Goal: Unclear

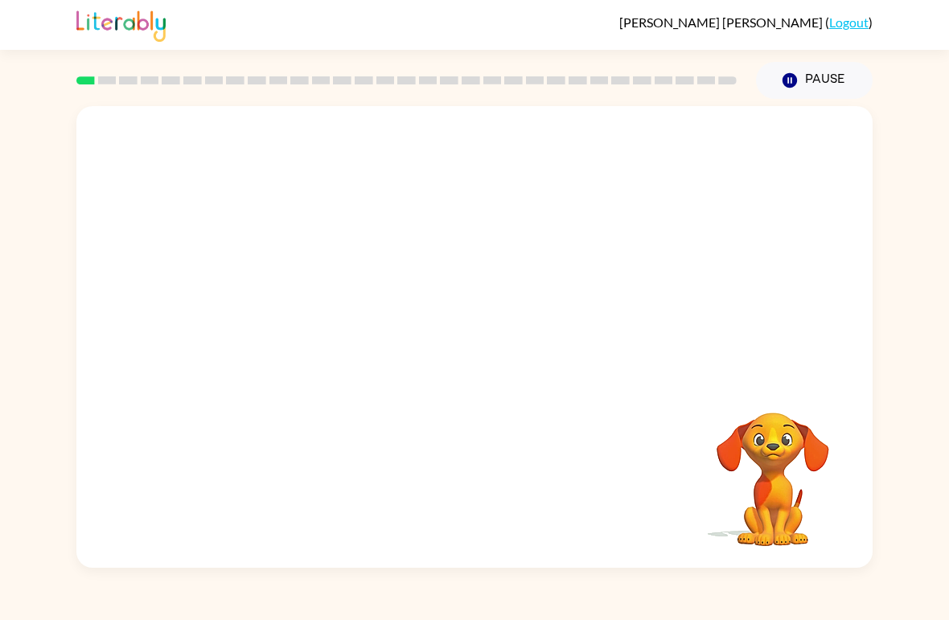
click at [683, 142] on video "Your browser must support playing .mp4 files to use Literably. Please try using…" at bounding box center [474, 242] width 797 height 273
click at [469, 368] on button "button" at bounding box center [474, 345] width 103 height 59
click at [468, 367] on div at bounding box center [474, 345] width 103 height 59
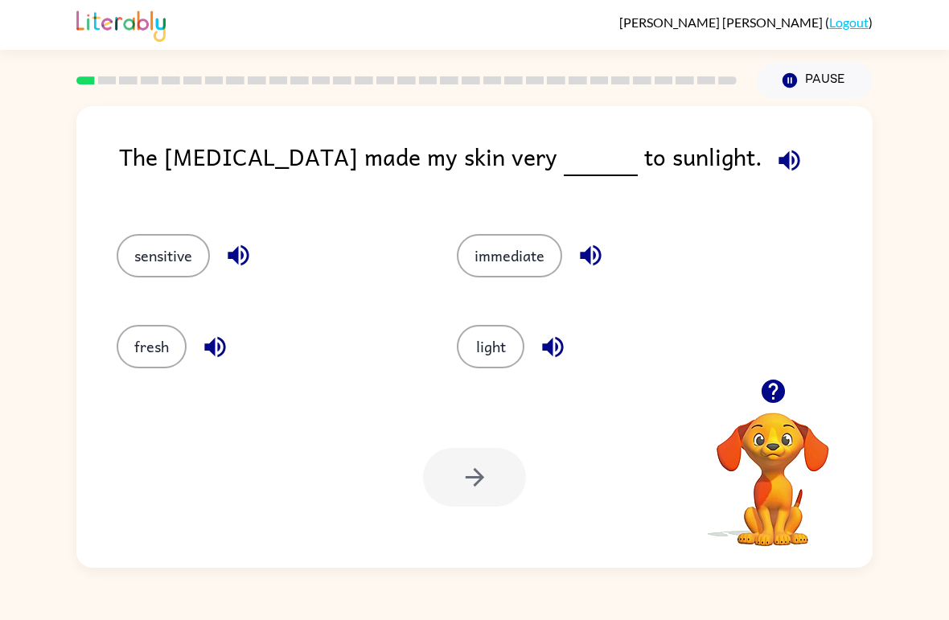
click at [462, 479] on div at bounding box center [474, 477] width 103 height 59
click at [498, 358] on button "light" at bounding box center [491, 346] width 68 height 43
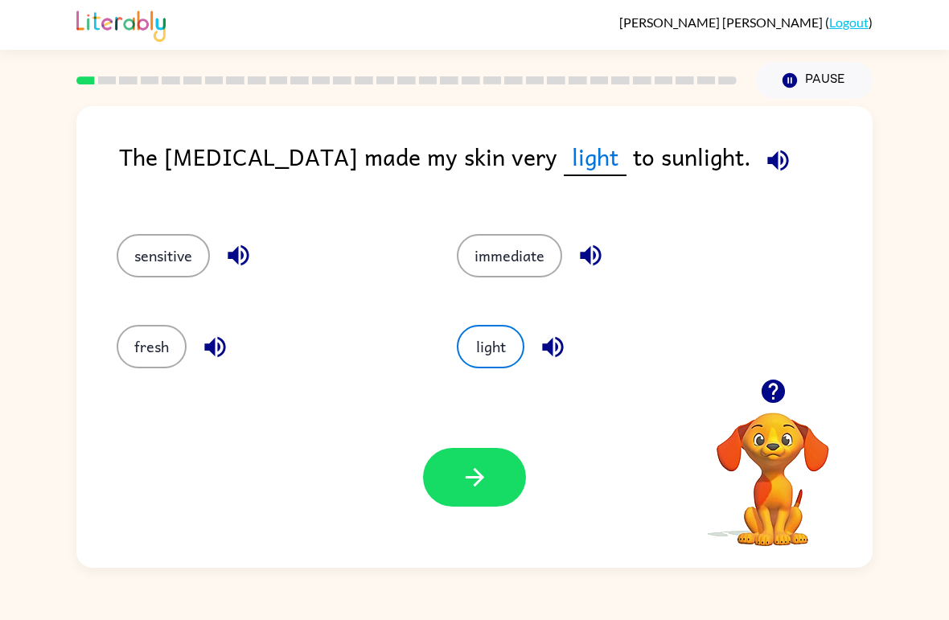
click at [489, 490] on button "button" at bounding box center [474, 477] width 103 height 59
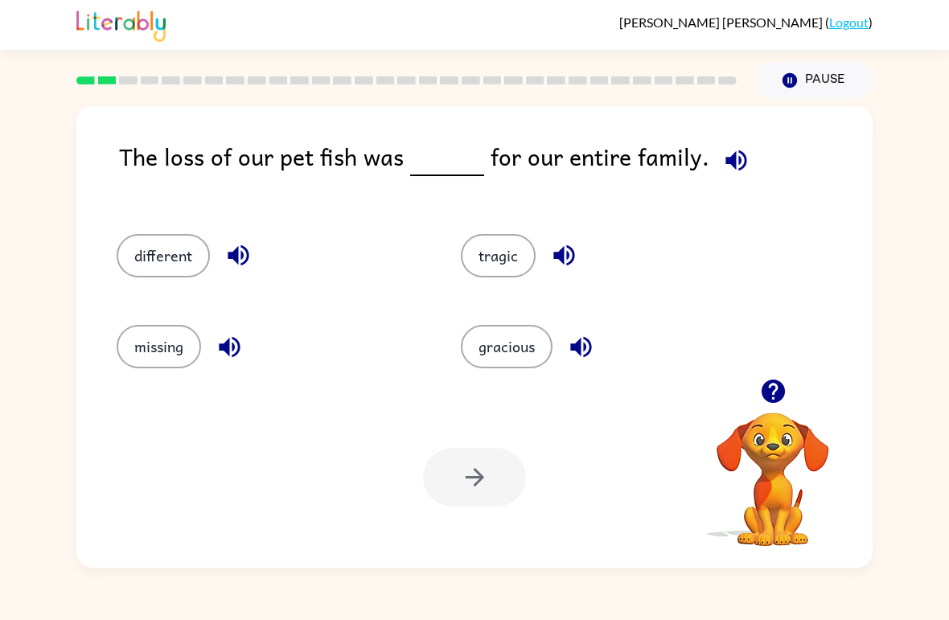
click at [142, 211] on div "different" at bounding box center [258, 249] width 344 height 91
click at [159, 251] on button "different" at bounding box center [163, 255] width 93 height 43
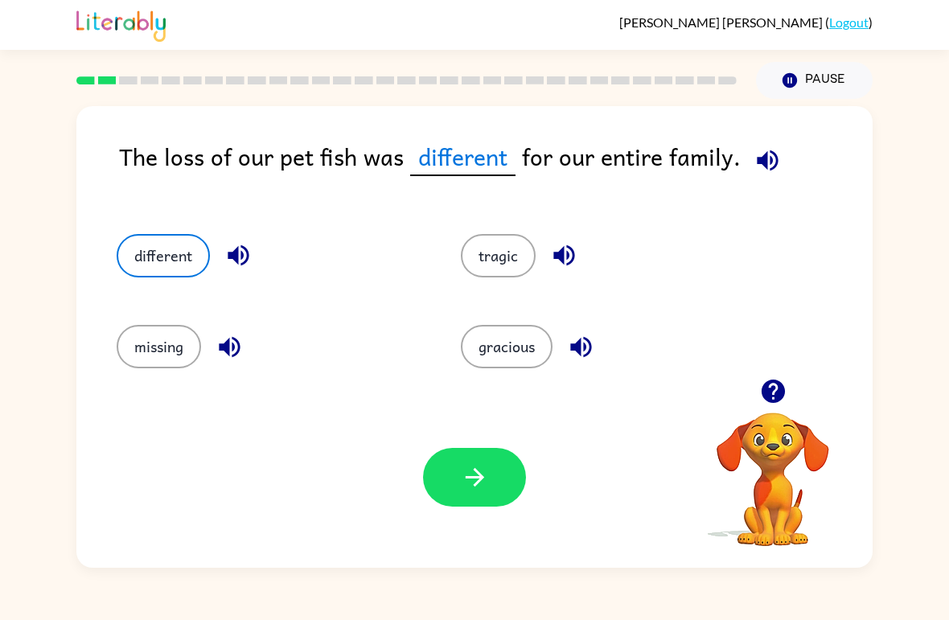
click at [488, 456] on button "button" at bounding box center [474, 477] width 103 height 59
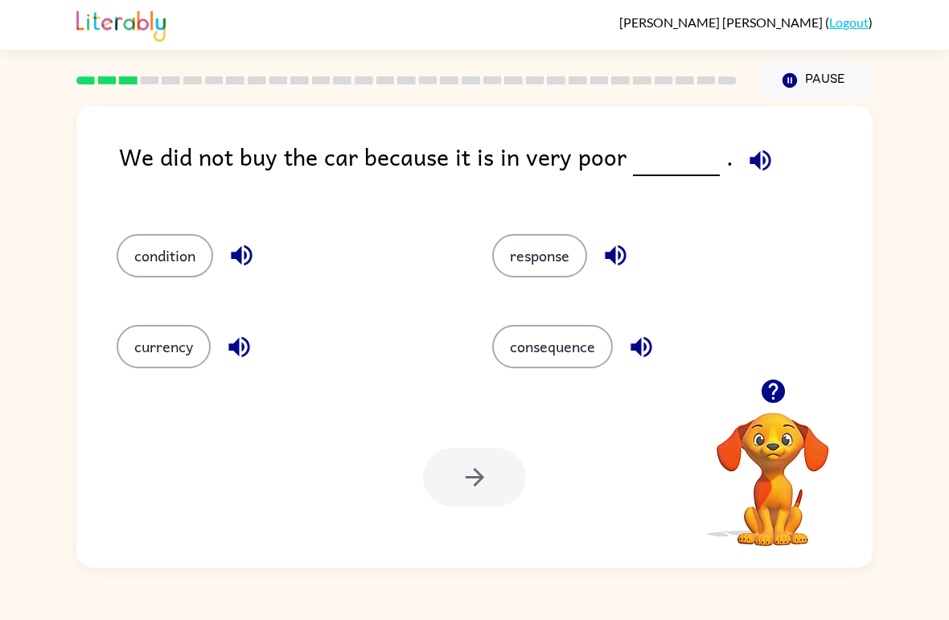
click at [529, 261] on button "response" at bounding box center [539, 255] width 95 height 43
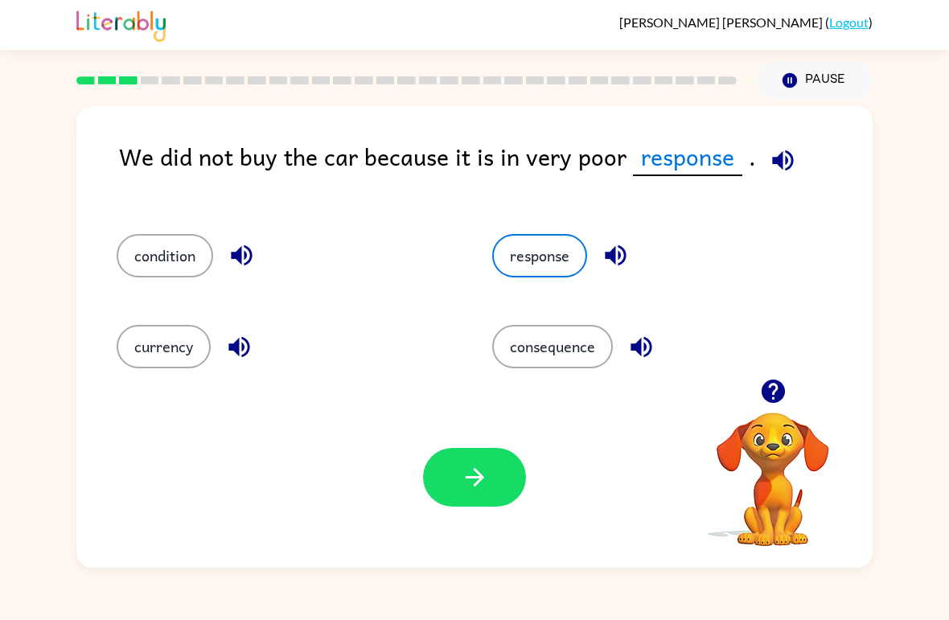
click at [471, 496] on button "button" at bounding box center [474, 477] width 103 height 59
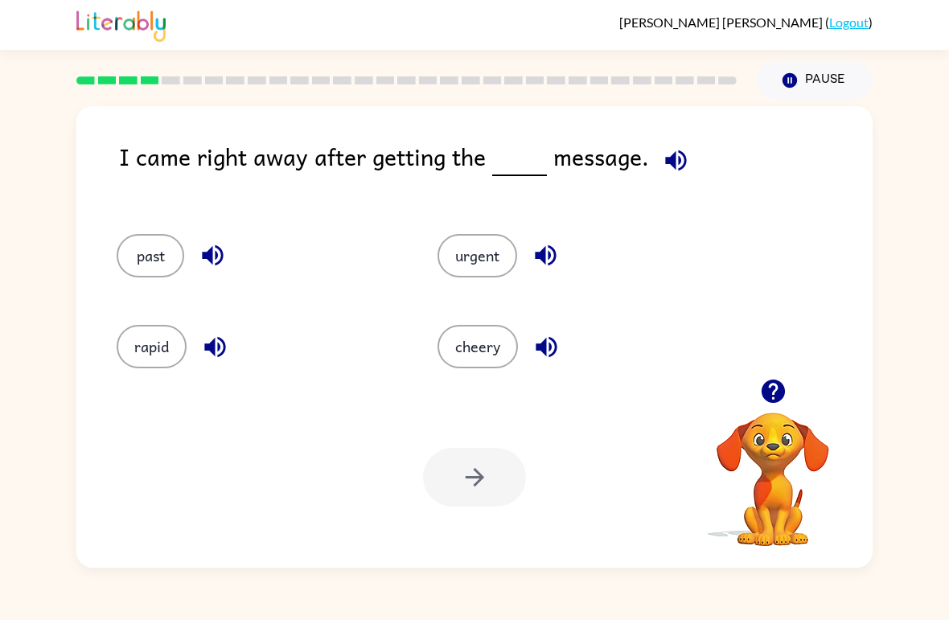
click at [129, 220] on div "past" at bounding box center [246, 249] width 321 height 91
click at [464, 498] on div at bounding box center [474, 477] width 103 height 59
click at [458, 456] on div at bounding box center [474, 477] width 103 height 59
click at [161, 252] on button "past" at bounding box center [151, 255] width 68 height 43
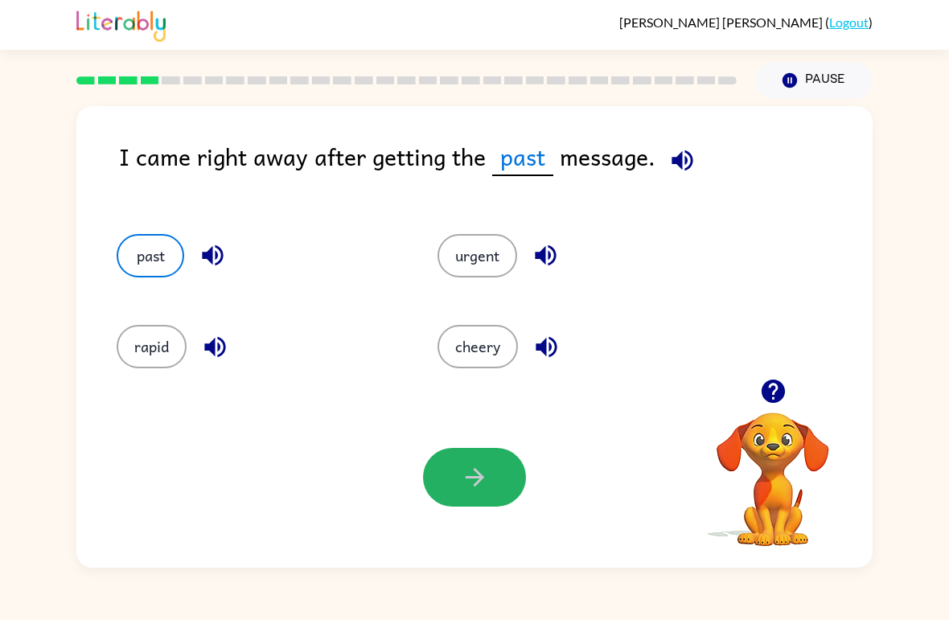
click at [468, 484] on icon "button" at bounding box center [475, 477] width 28 height 28
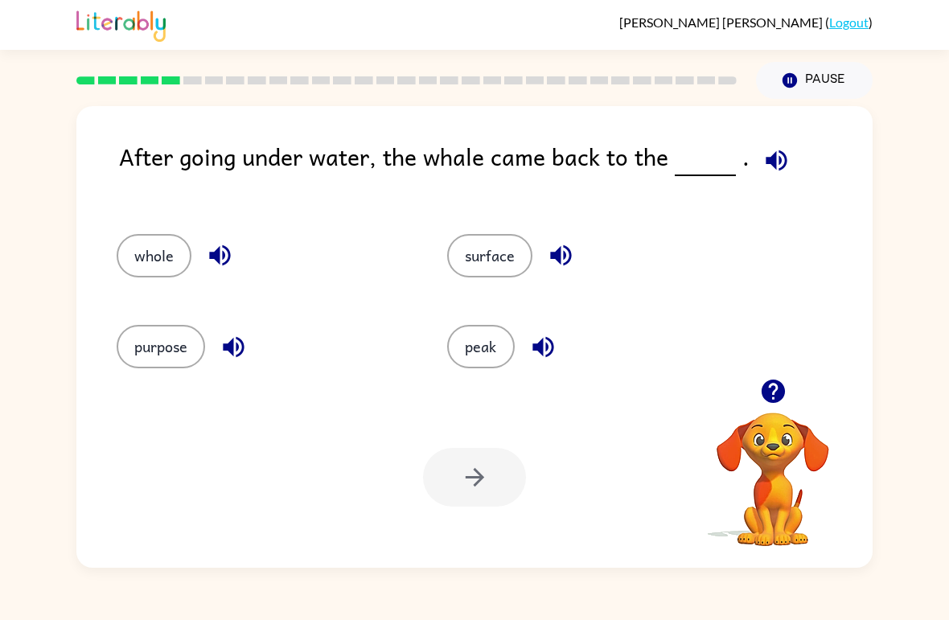
click at [487, 349] on button "peak" at bounding box center [481, 346] width 68 height 43
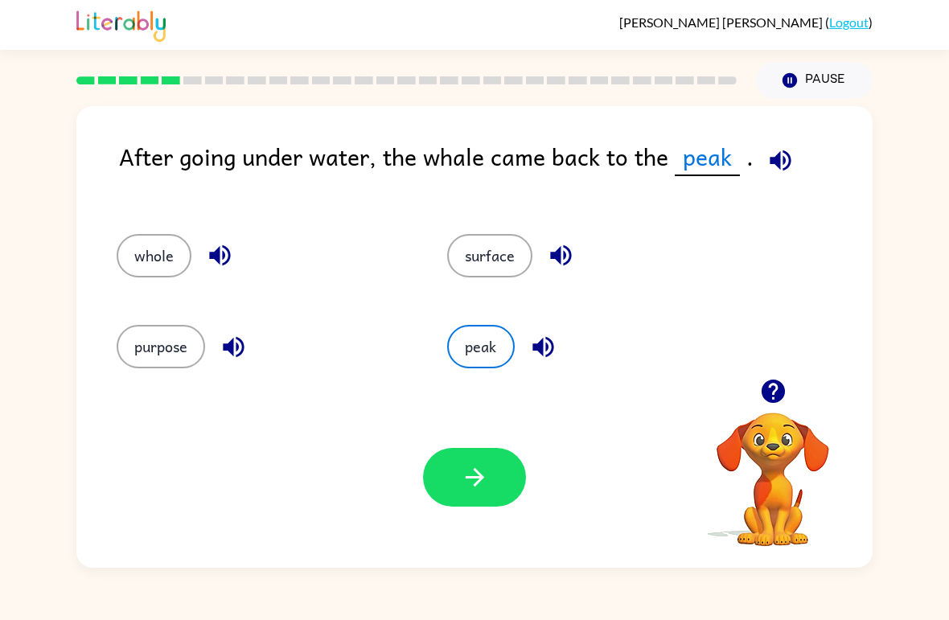
click at [441, 466] on button "button" at bounding box center [474, 477] width 103 height 59
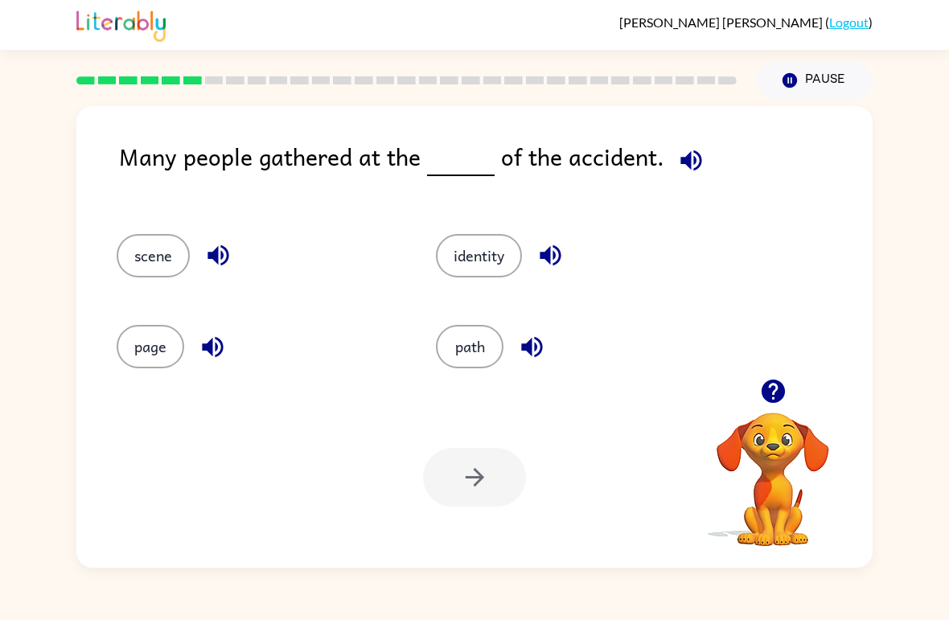
click at [142, 242] on button "scene" at bounding box center [153, 255] width 73 height 43
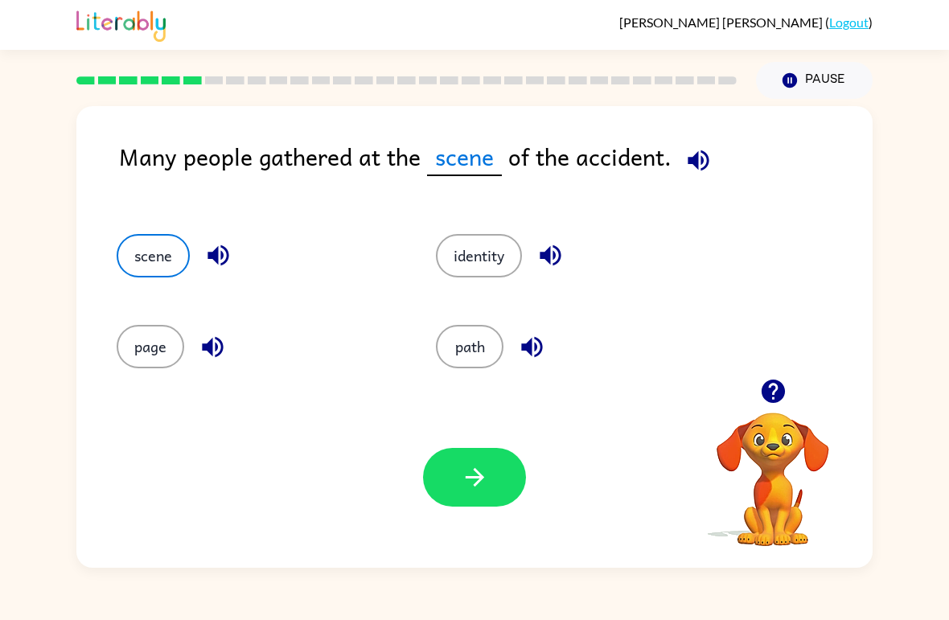
click at [431, 516] on div "Your browser must support playing .mp4 files to use Literably. Please try using…" at bounding box center [474, 477] width 797 height 181
click at [445, 475] on button "button" at bounding box center [474, 477] width 103 height 59
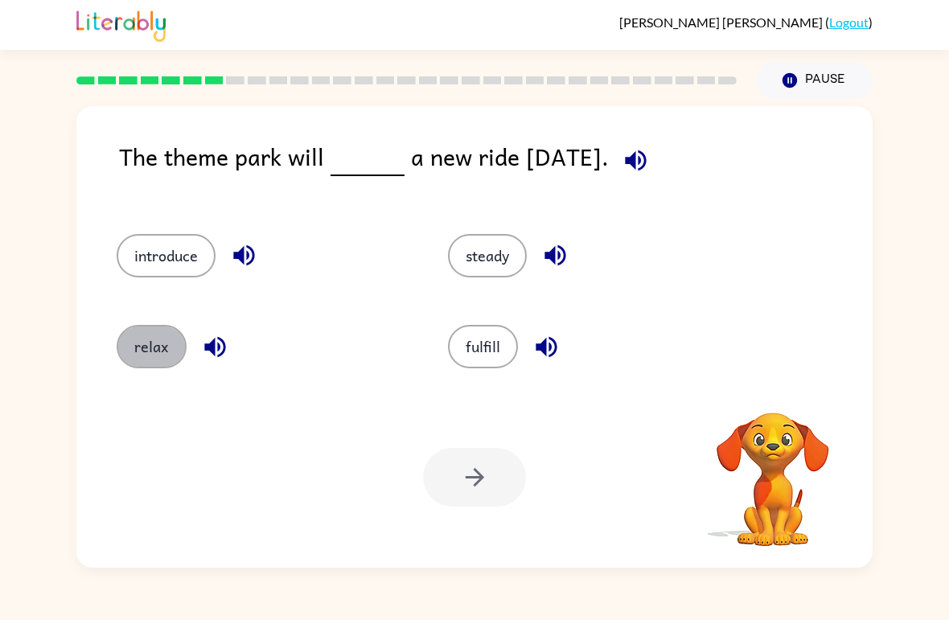
click at [146, 349] on button "relax" at bounding box center [152, 346] width 70 height 43
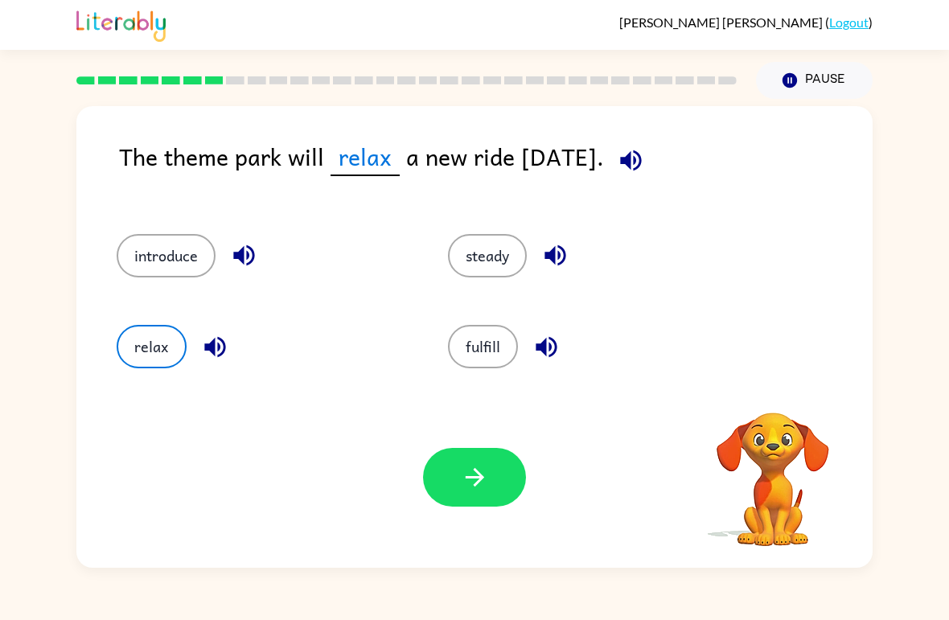
click at [491, 445] on div "Your browser must support playing .mp4 files to use Literably. Please try using…" at bounding box center [474, 477] width 797 height 181
click at [475, 502] on button "button" at bounding box center [474, 477] width 103 height 59
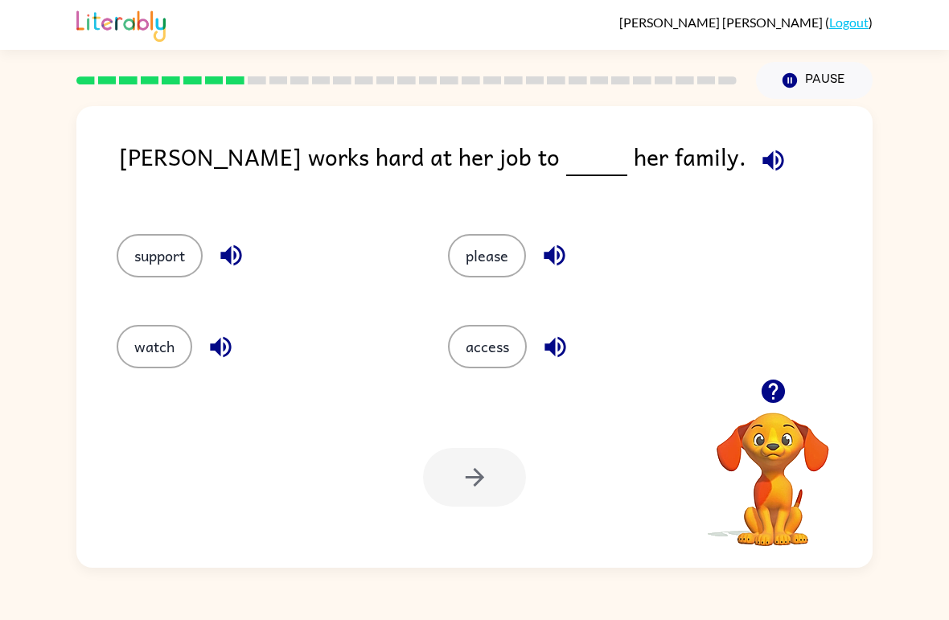
click at [146, 228] on div "support" at bounding box center [252, 249] width 332 height 91
click at [194, 274] on button "support" at bounding box center [160, 255] width 86 height 43
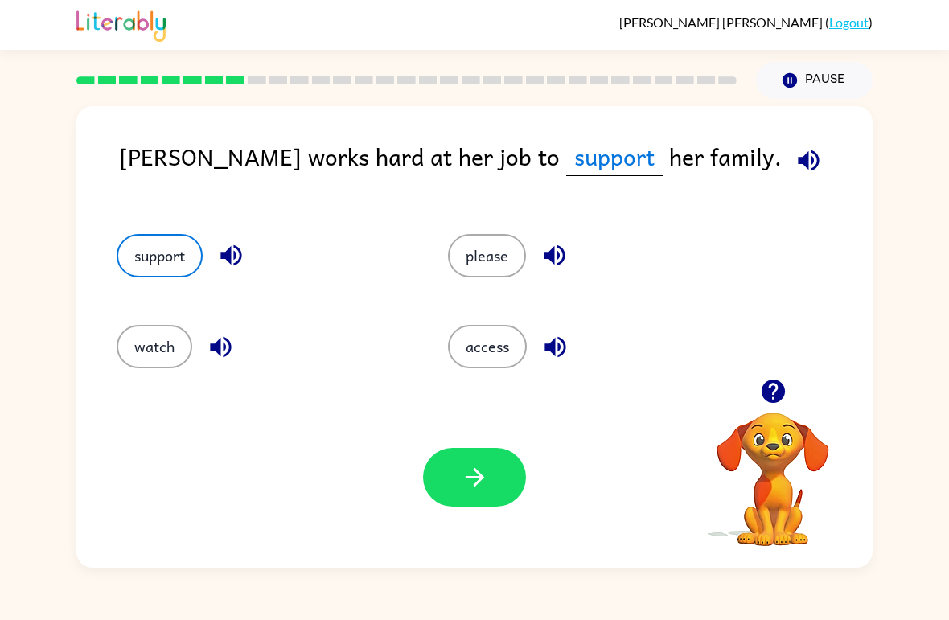
click at [473, 449] on button "button" at bounding box center [474, 477] width 103 height 59
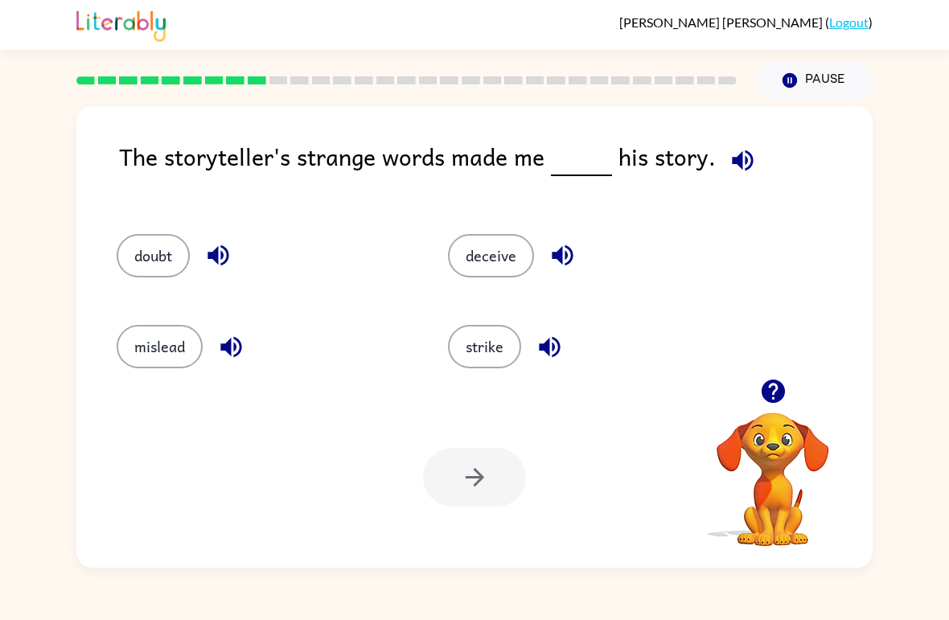
click at [150, 356] on button "mislead" at bounding box center [160, 346] width 86 height 43
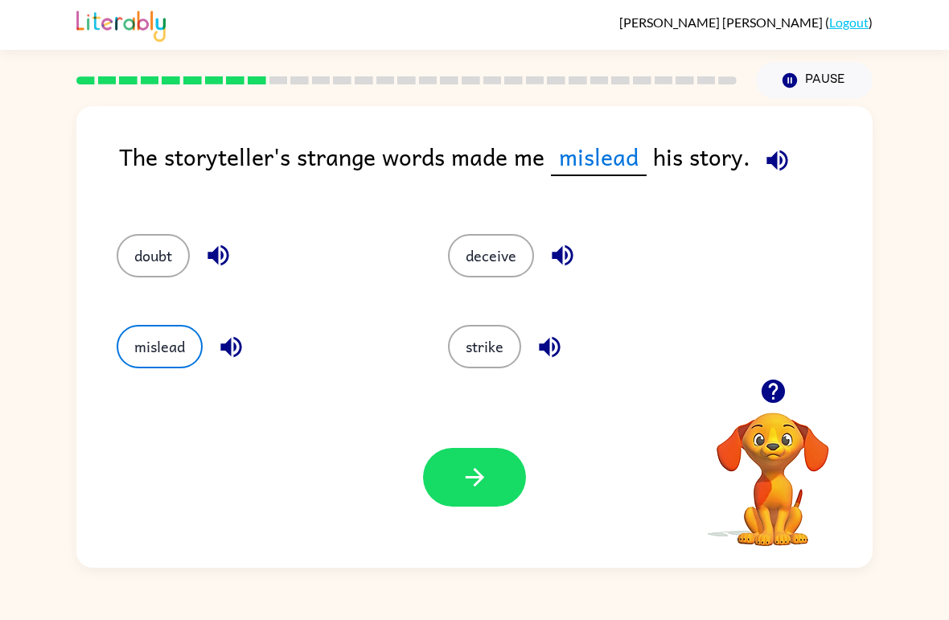
click at [439, 505] on button "button" at bounding box center [474, 477] width 103 height 59
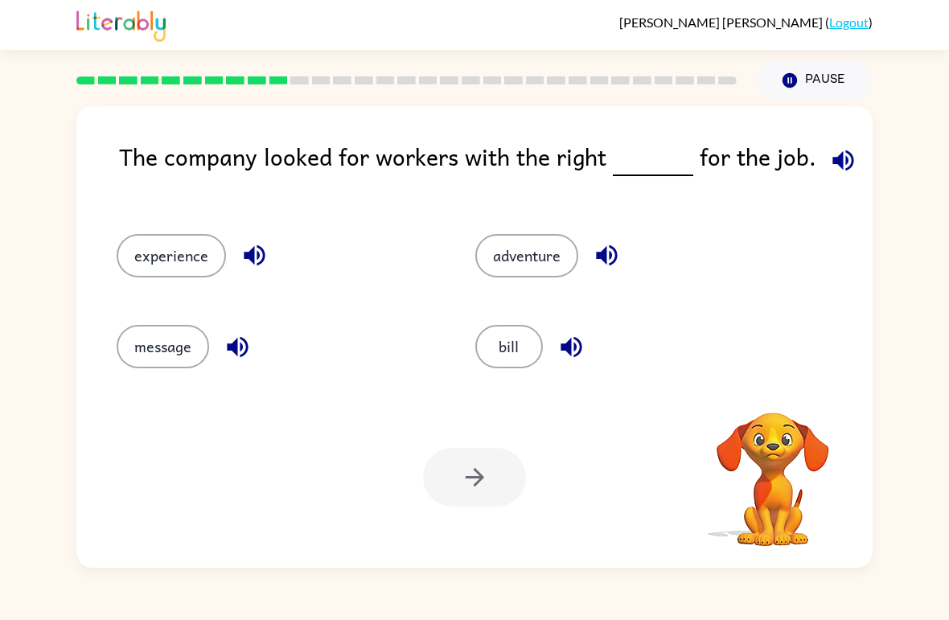
click at [147, 342] on button "message" at bounding box center [163, 346] width 93 height 43
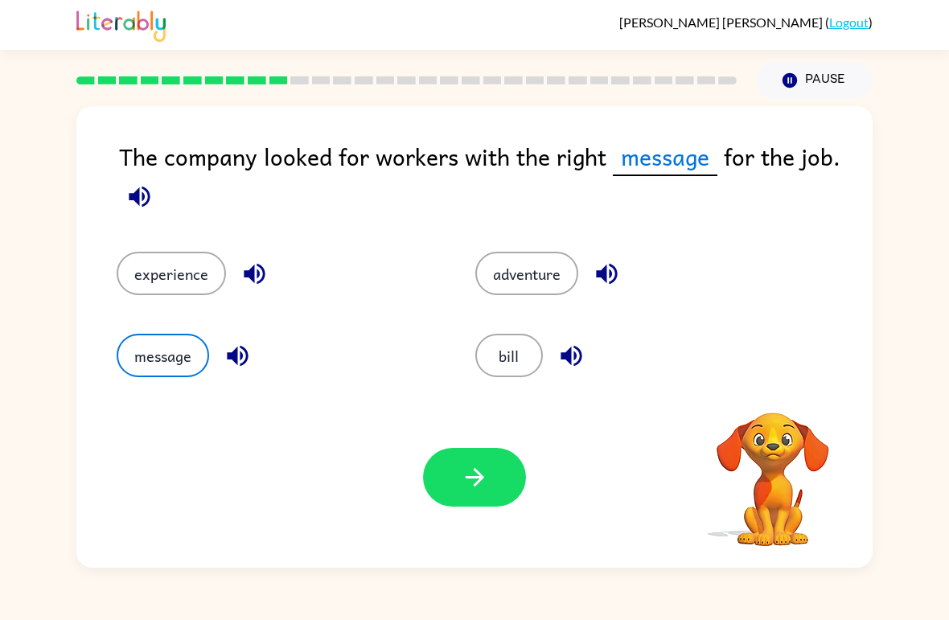
click at [451, 484] on button "button" at bounding box center [474, 477] width 103 height 59
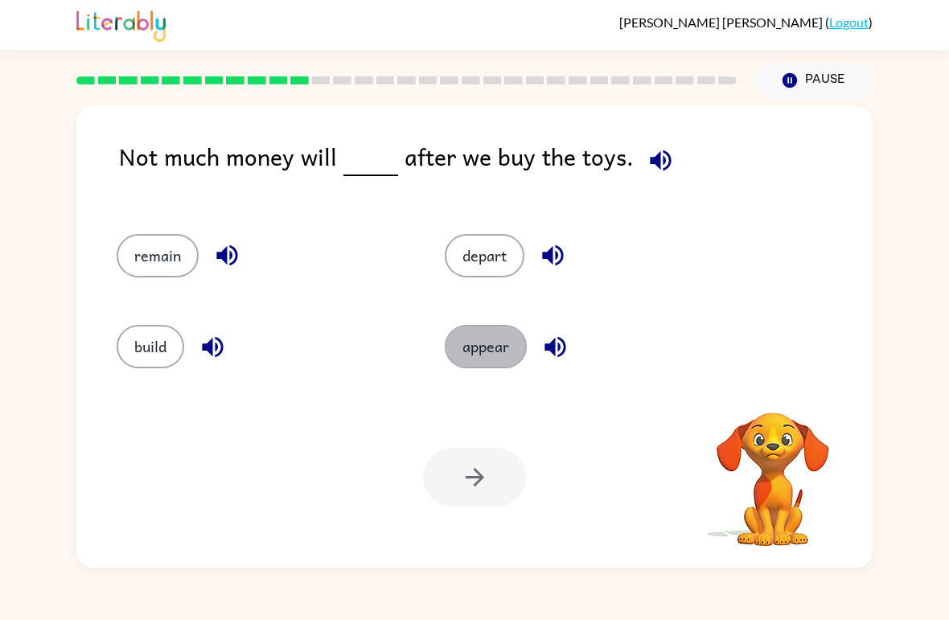
click at [470, 352] on button "appear" at bounding box center [486, 346] width 82 height 43
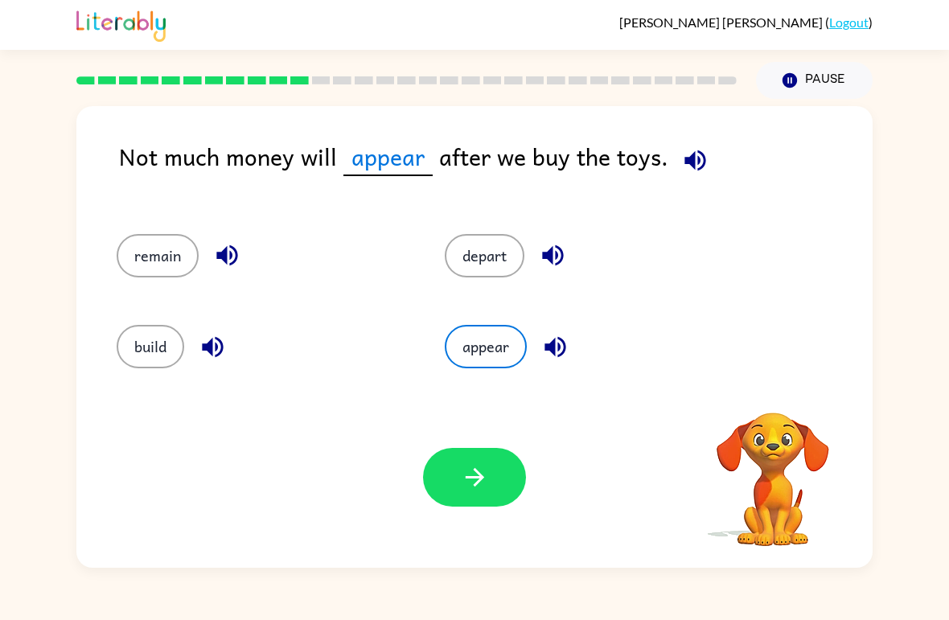
click at [484, 468] on icon "button" at bounding box center [475, 477] width 28 height 28
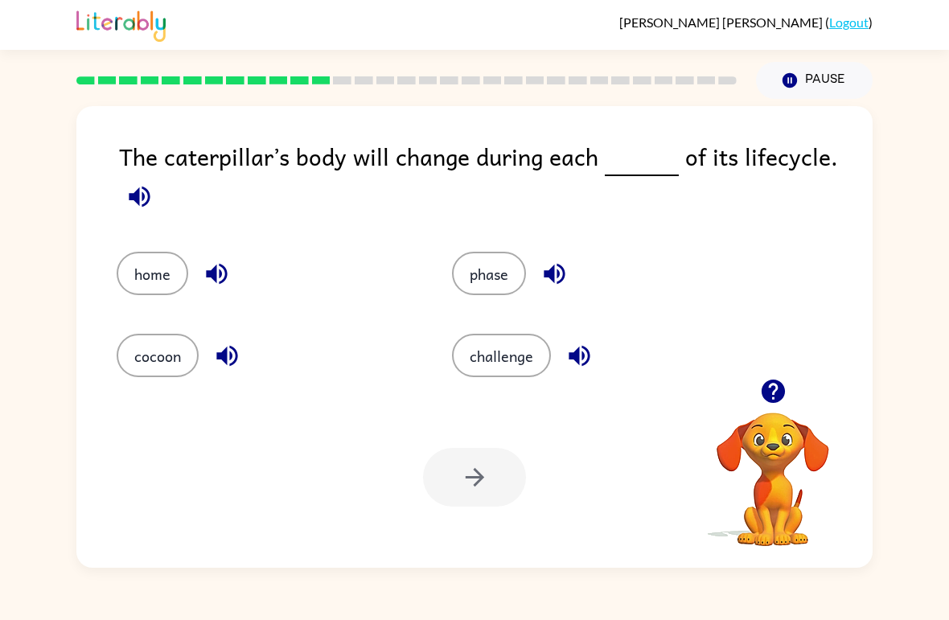
click at [134, 244] on div "home" at bounding box center [254, 262] width 336 height 82
click at [464, 472] on div at bounding box center [474, 477] width 103 height 59
click at [128, 272] on button "home" at bounding box center [153, 273] width 72 height 43
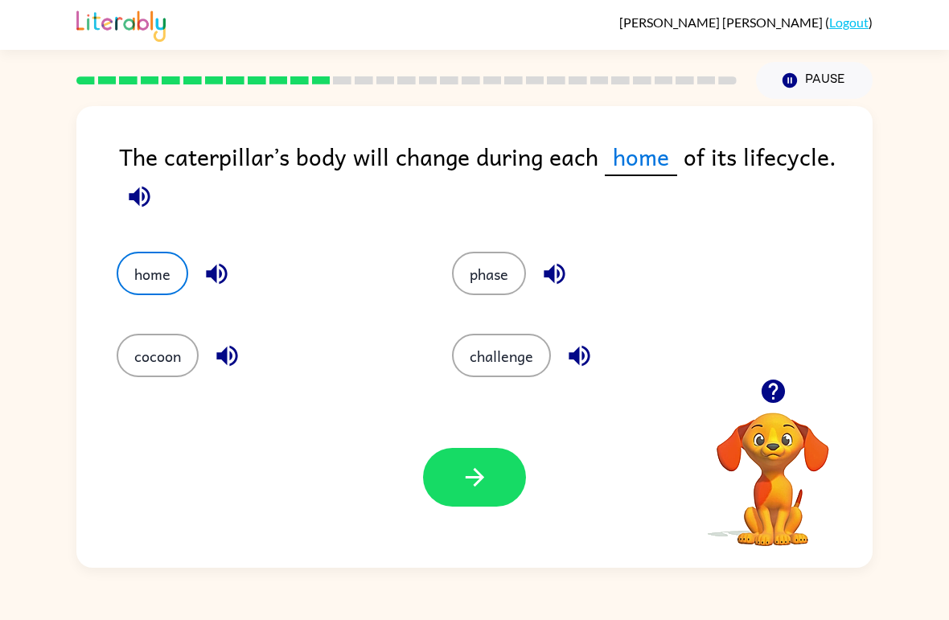
click at [476, 476] on icon "button" at bounding box center [475, 477] width 28 height 28
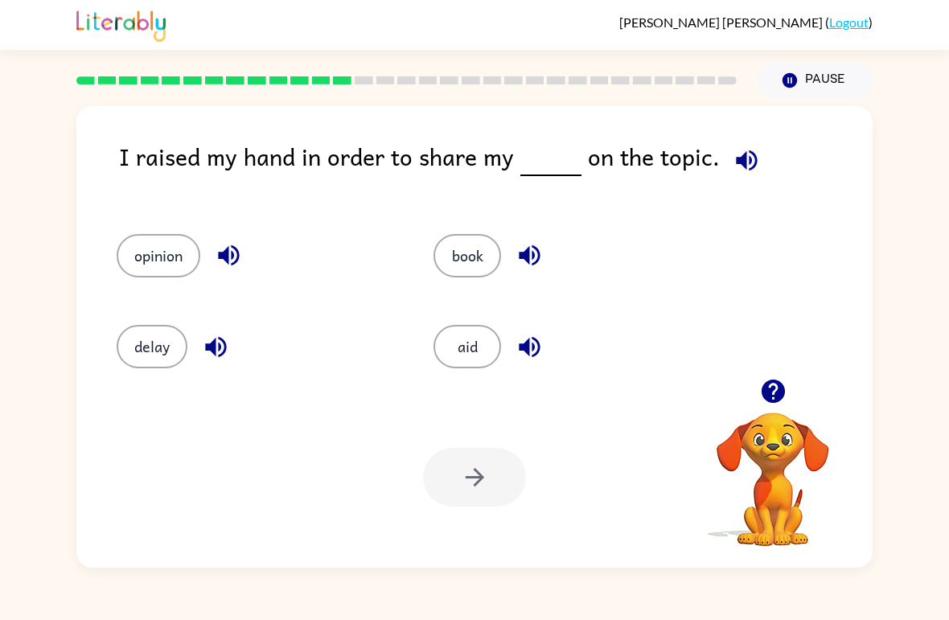
click at [135, 361] on button "delay" at bounding box center [152, 346] width 71 height 43
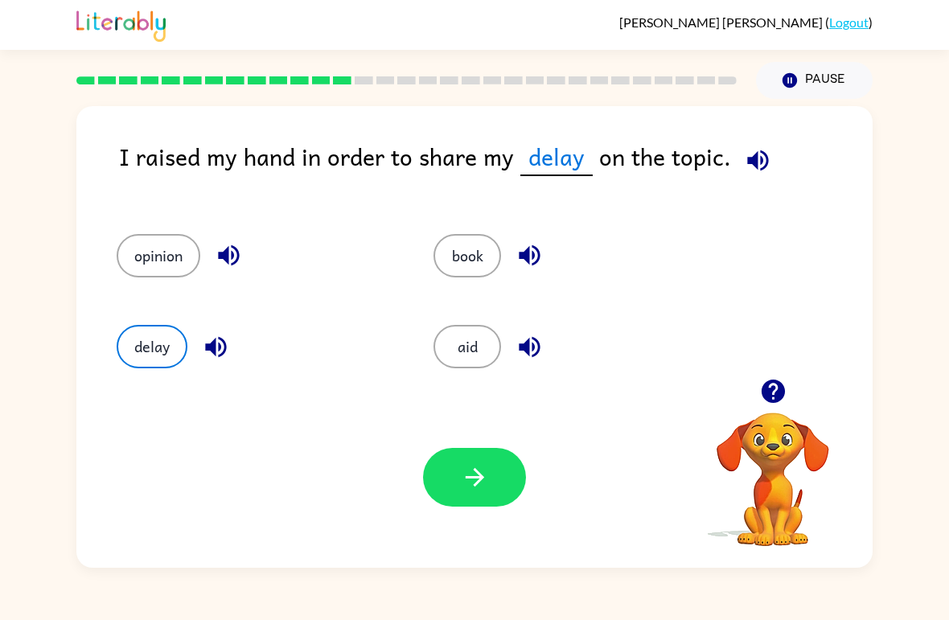
click at [432, 480] on button "button" at bounding box center [474, 477] width 103 height 59
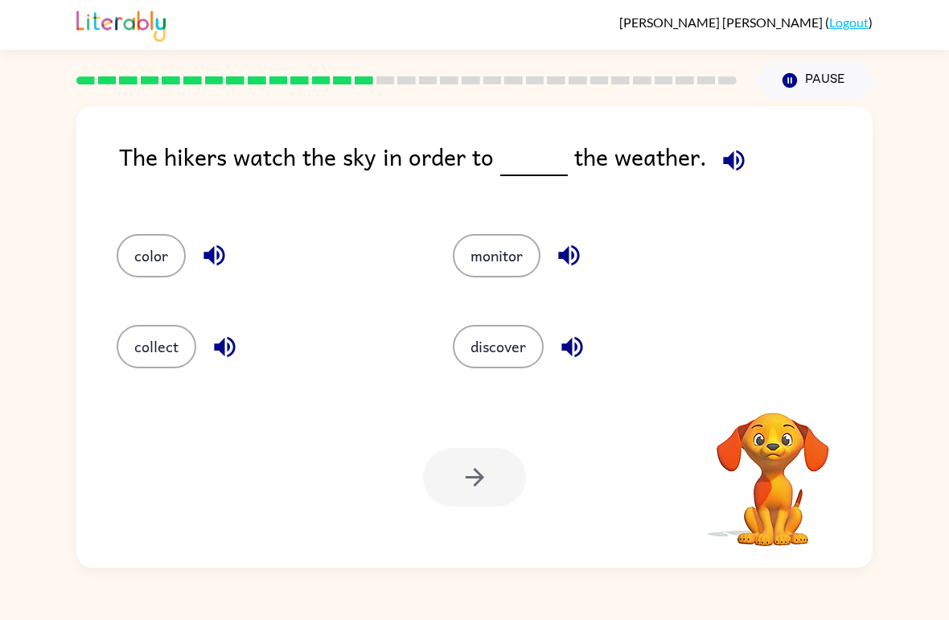
click at [497, 346] on button "discover" at bounding box center [498, 346] width 91 height 43
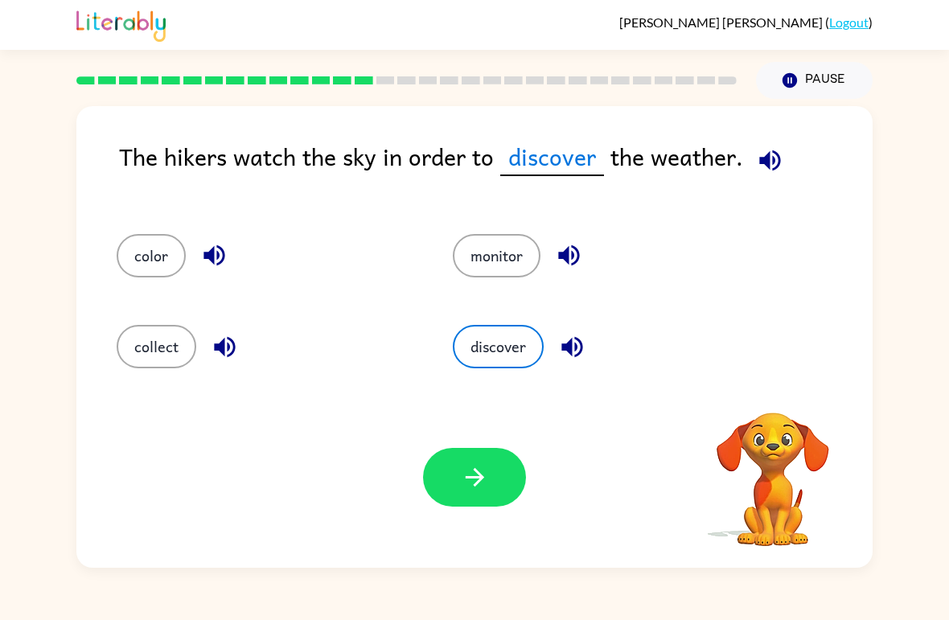
click at [480, 480] on icon "button" at bounding box center [474, 477] width 19 height 19
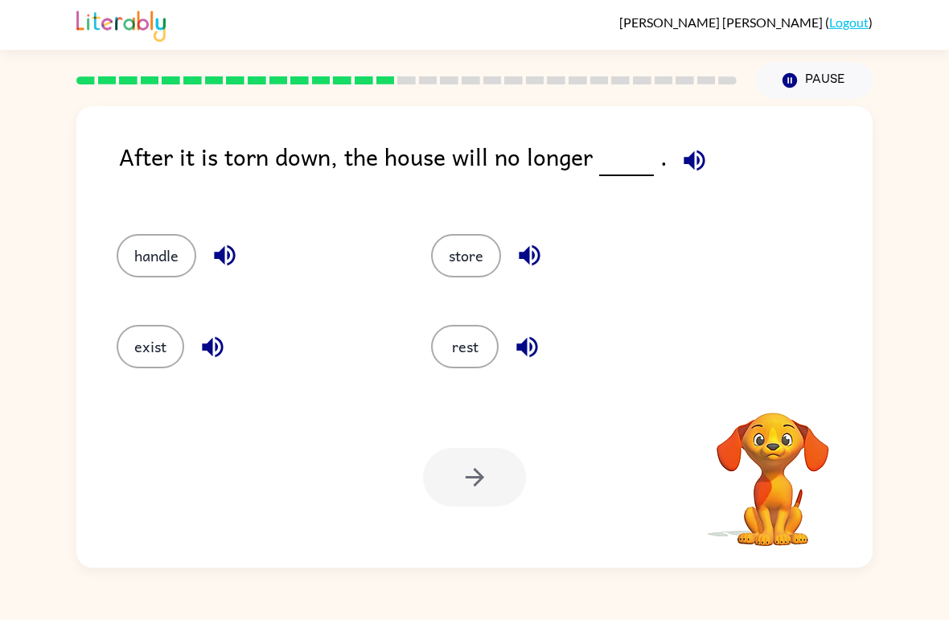
click at [475, 248] on button "store" at bounding box center [466, 255] width 70 height 43
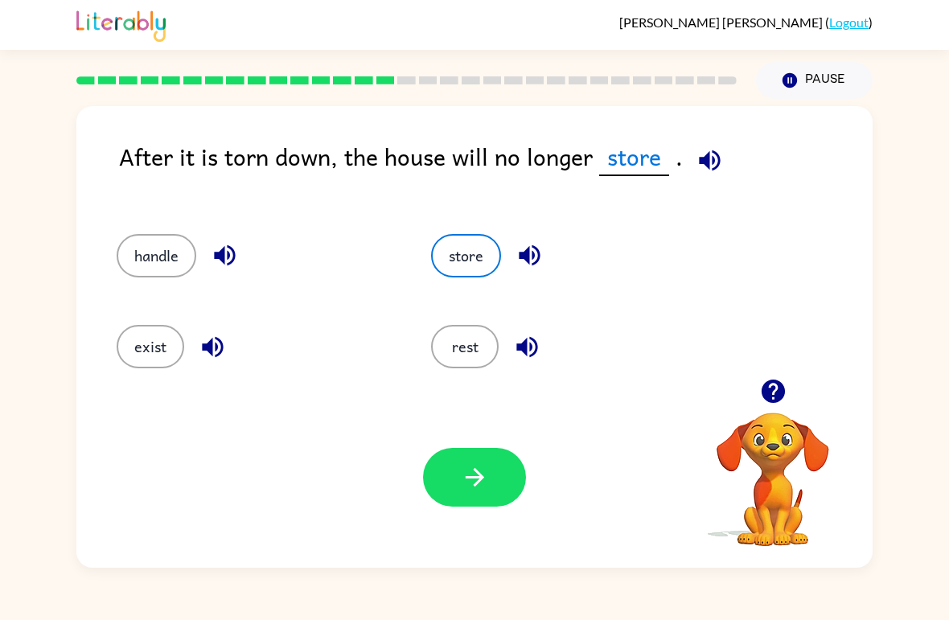
click at [476, 494] on button "button" at bounding box center [474, 477] width 103 height 59
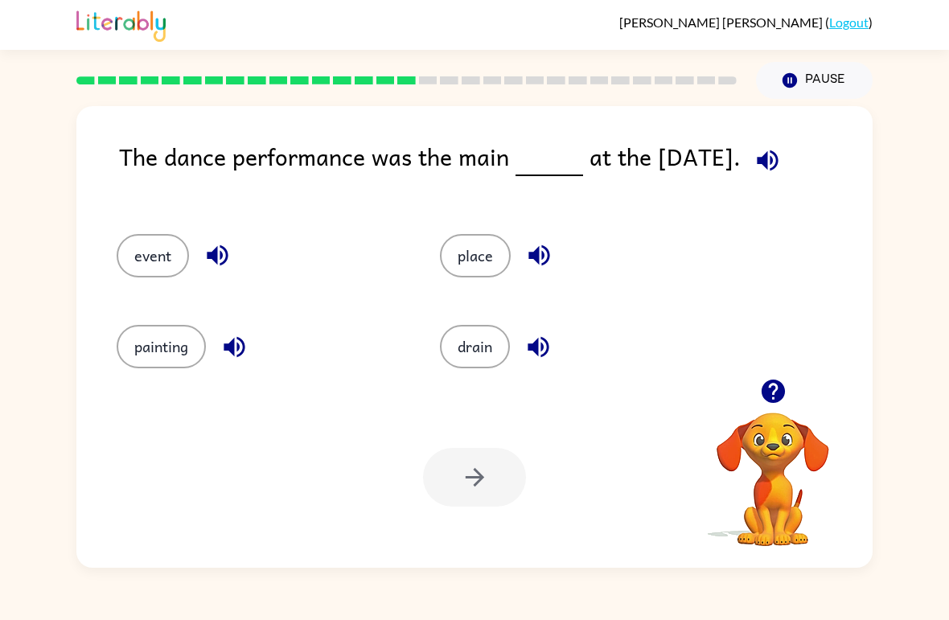
click at [470, 351] on button "drain" at bounding box center [475, 346] width 70 height 43
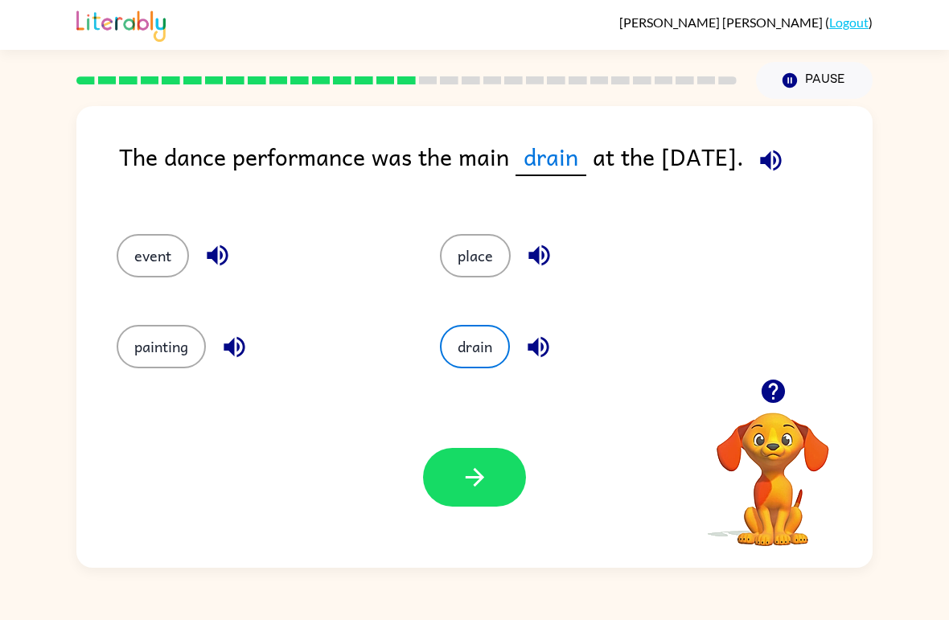
click at [500, 495] on button "button" at bounding box center [474, 477] width 103 height 59
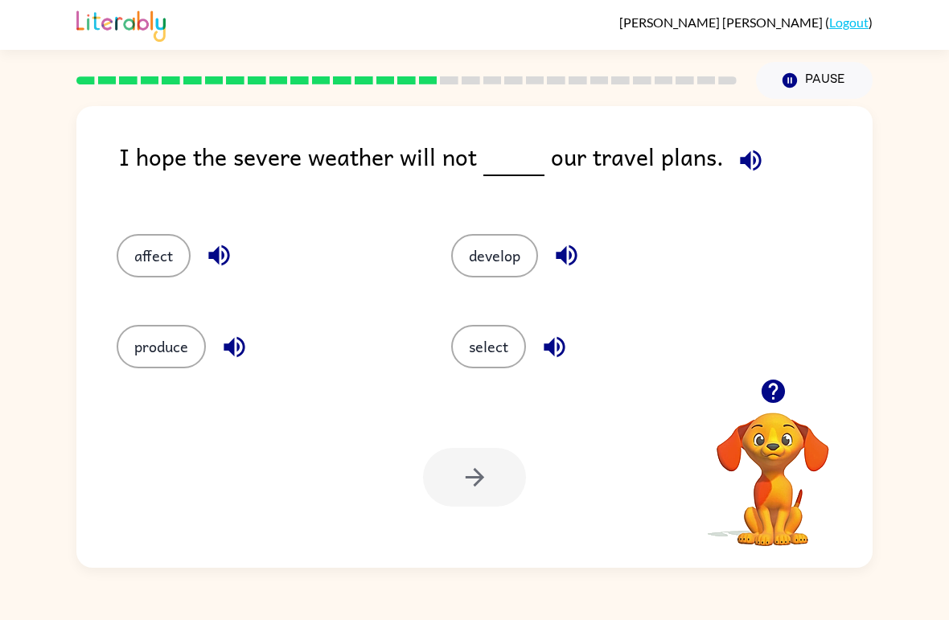
click at [496, 278] on button "develop" at bounding box center [494, 255] width 87 height 43
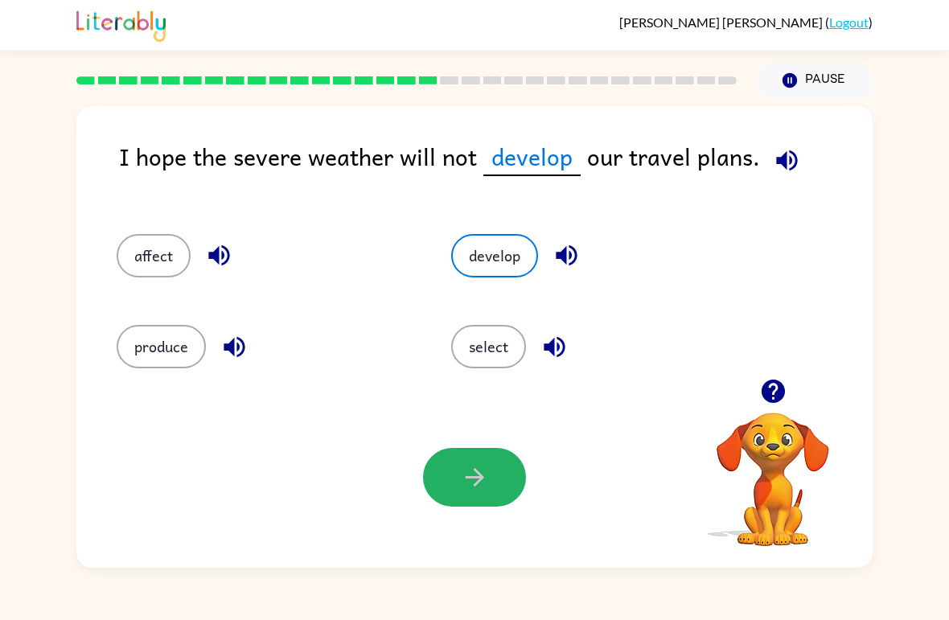
click at [477, 474] on icon "button" at bounding box center [474, 477] width 19 height 19
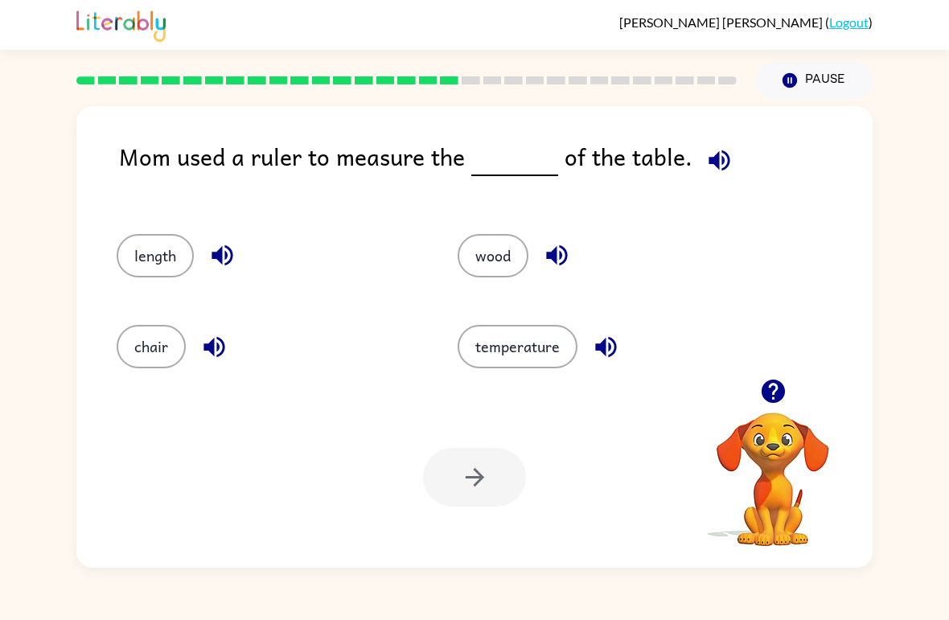
click at [145, 260] on button "length" at bounding box center [155, 255] width 77 height 43
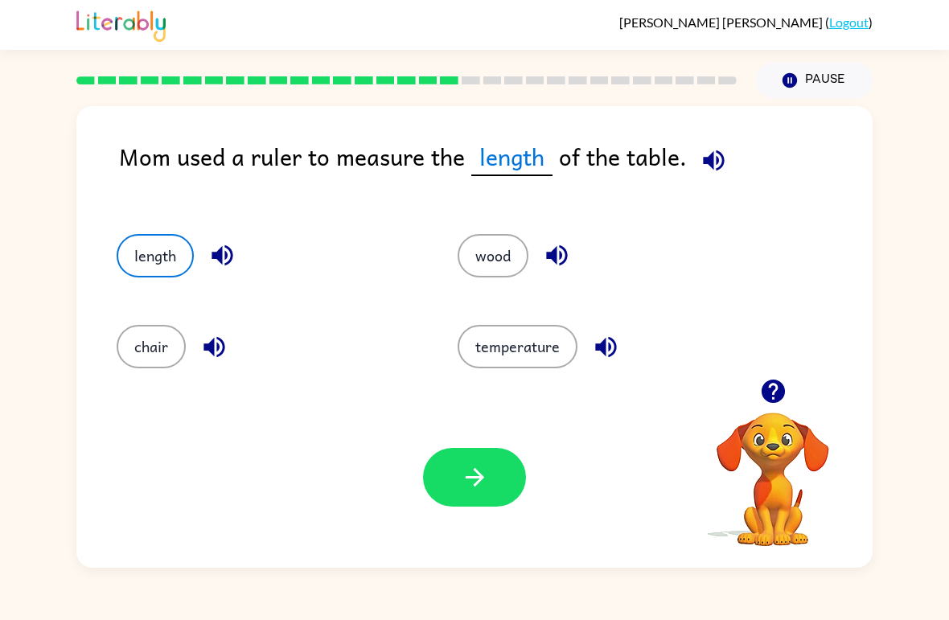
click at [441, 509] on div "Your browser must support playing .mp4 files to use Literably. Please try using…" at bounding box center [474, 477] width 797 height 181
click at [475, 469] on icon "button" at bounding box center [475, 477] width 28 height 28
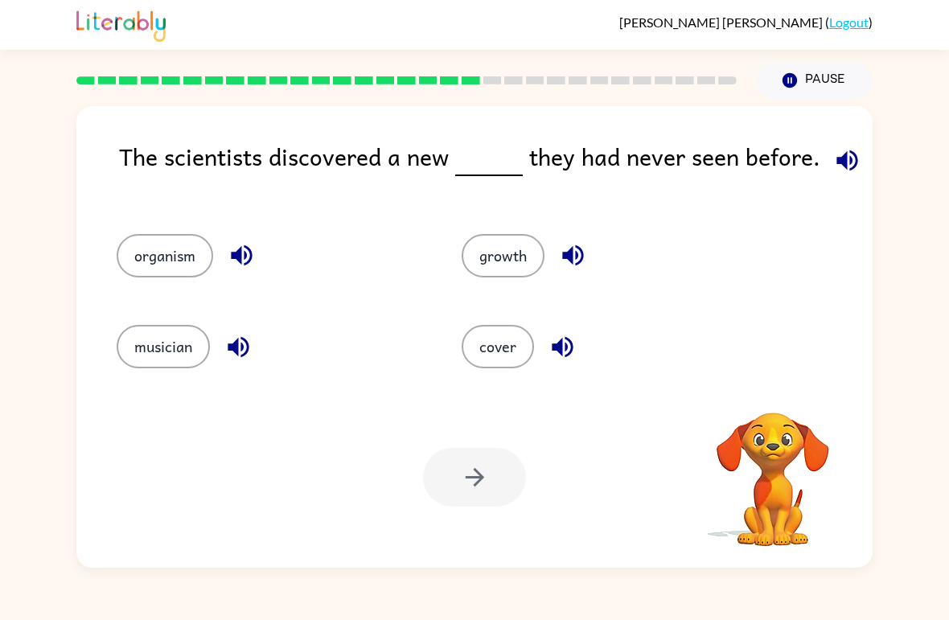
click at [463, 352] on button "cover" at bounding box center [498, 346] width 72 height 43
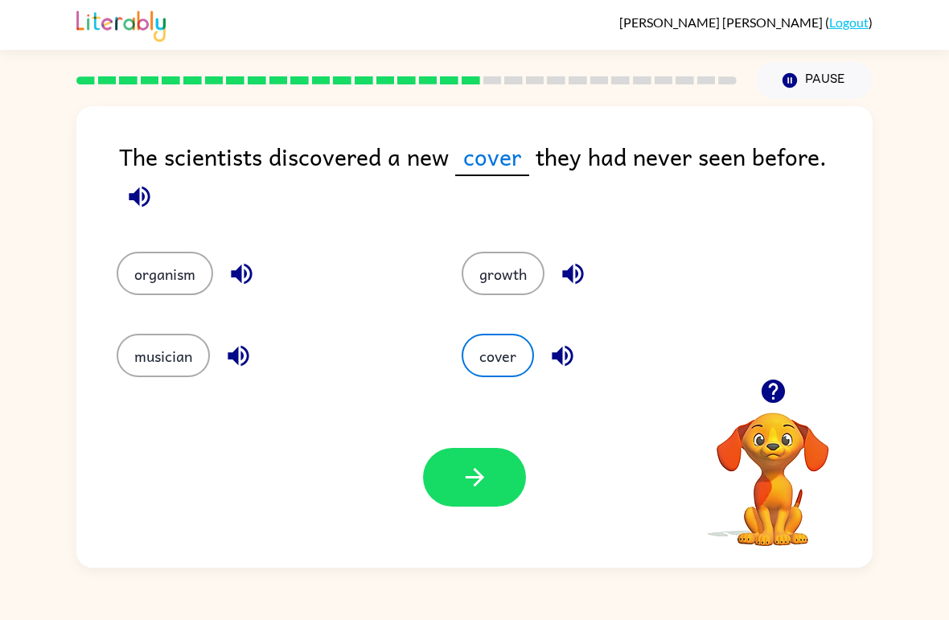
click at [463, 506] on button "button" at bounding box center [474, 477] width 103 height 59
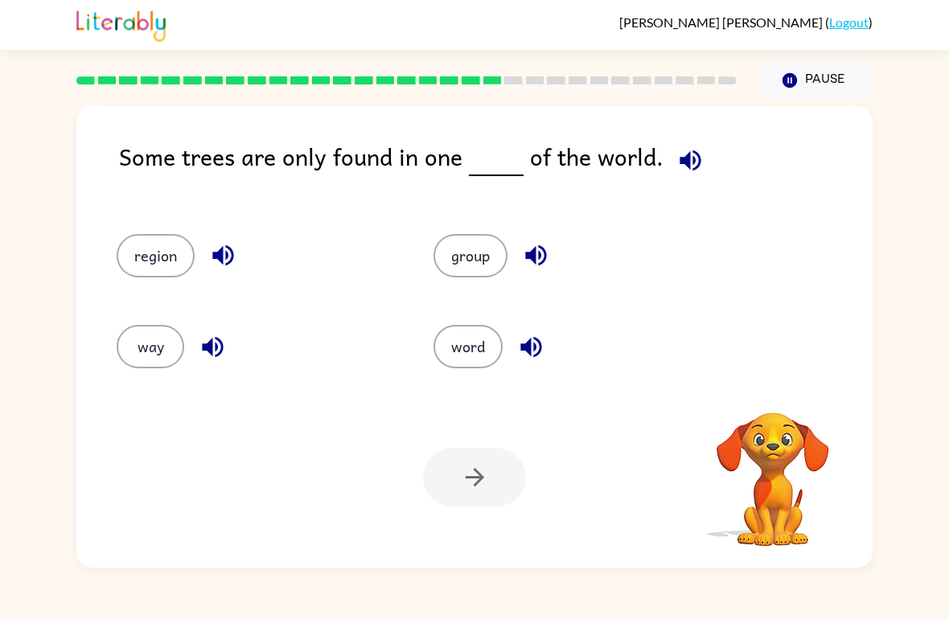
click at [455, 266] on button "group" at bounding box center [471, 255] width 74 height 43
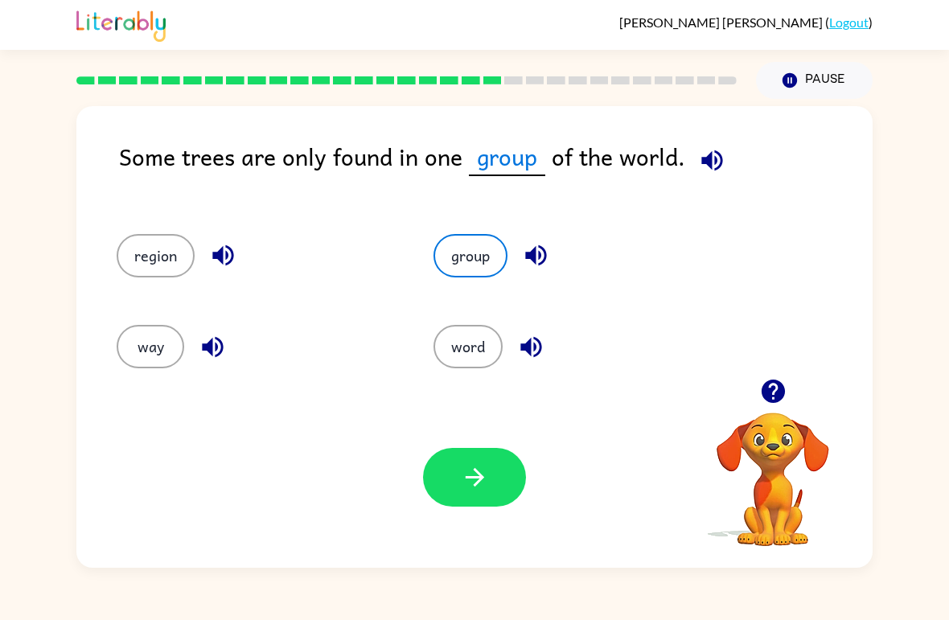
click at [418, 515] on div "Your browser must support playing .mp4 files to use Literably. Please try using…" at bounding box center [474, 477] width 797 height 181
click at [494, 484] on button "button" at bounding box center [474, 477] width 103 height 59
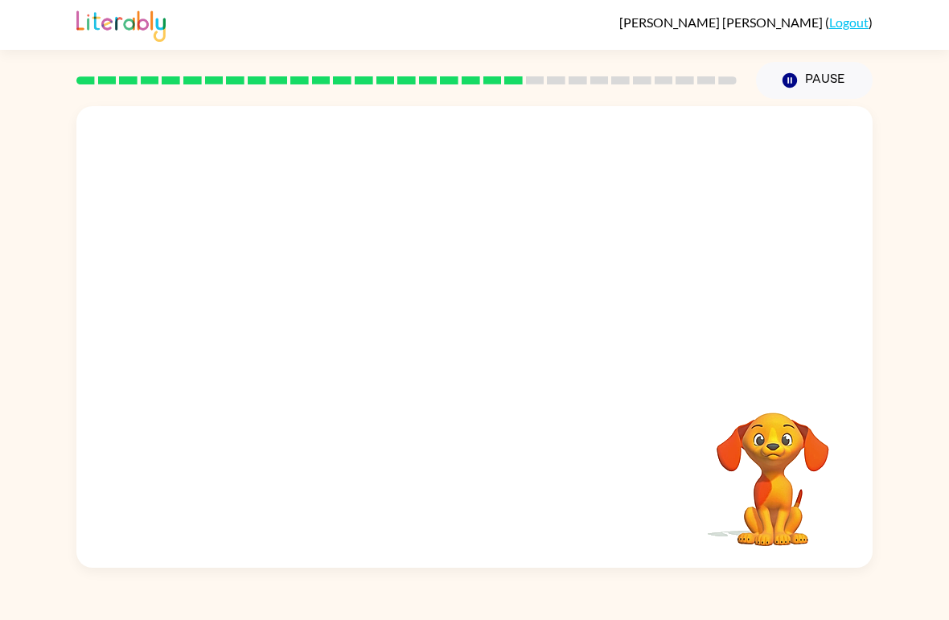
click at [375, 342] on video "Your browser must support playing .mp4 files to use Literably. Please try using…" at bounding box center [474, 242] width 797 height 273
click at [368, 340] on video "Your browser must support playing .mp4 files to use Literably. Please try using…" at bounding box center [474, 242] width 797 height 273
click at [327, 138] on video "Your browser must support playing .mp4 files to use Literably. Please try using…" at bounding box center [474, 242] width 797 height 273
click at [468, 362] on div at bounding box center [474, 345] width 103 height 59
click at [443, 393] on div at bounding box center [474, 337] width 797 height 462
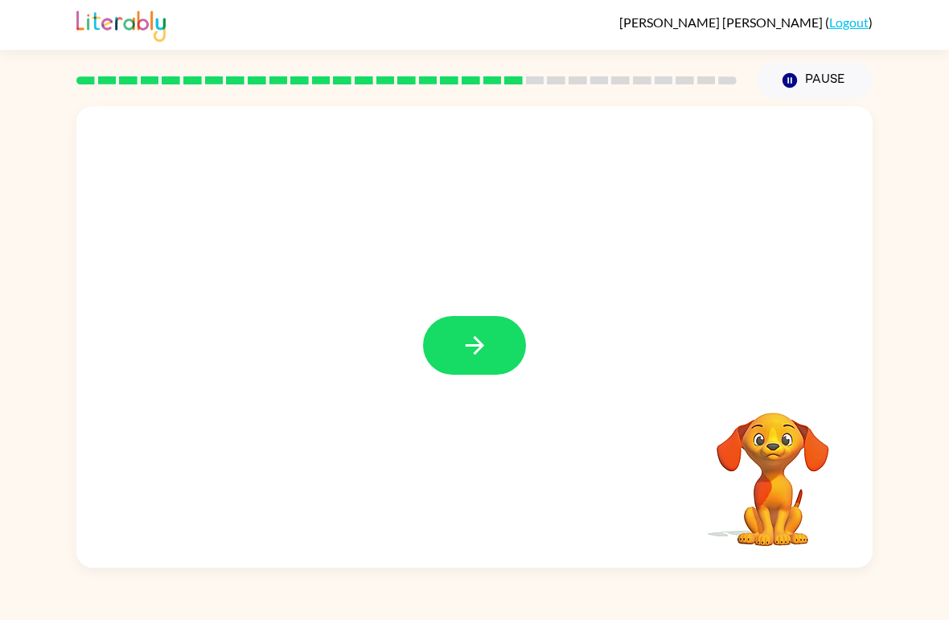
click at [522, 333] on button "button" at bounding box center [474, 345] width 103 height 59
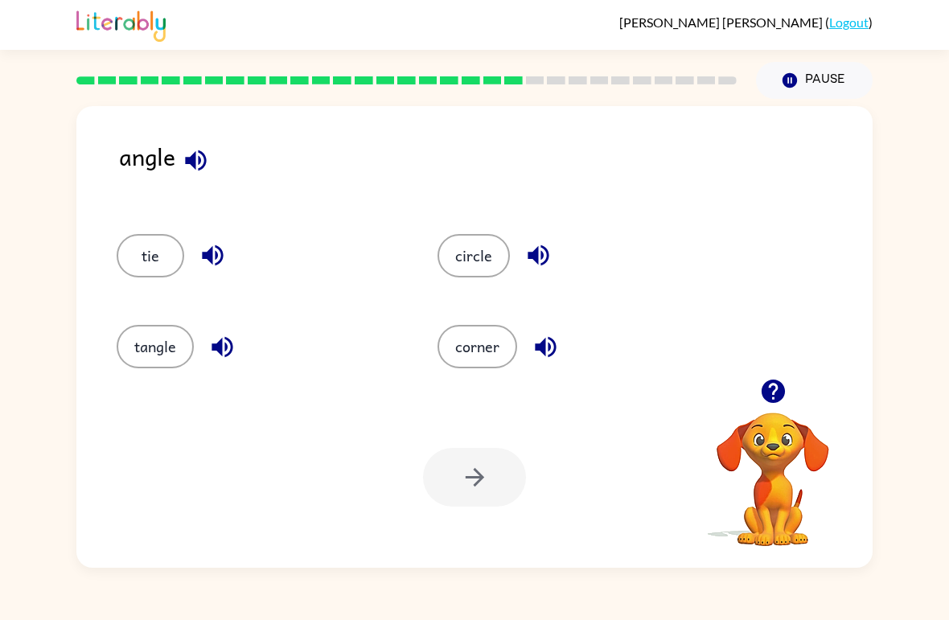
click at [469, 463] on div at bounding box center [474, 477] width 103 height 59
click at [488, 480] on div at bounding box center [474, 477] width 103 height 59
click at [481, 264] on button "circle" at bounding box center [474, 255] width 72 height 43
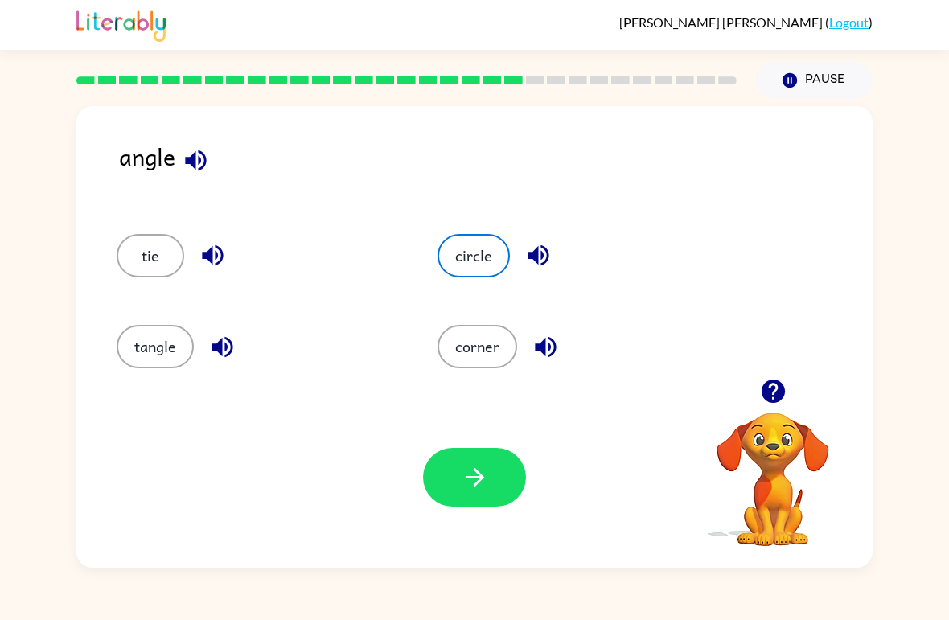
click at [472, 483] on icon "button" at bounding box center [475, 477] width 28 height 28
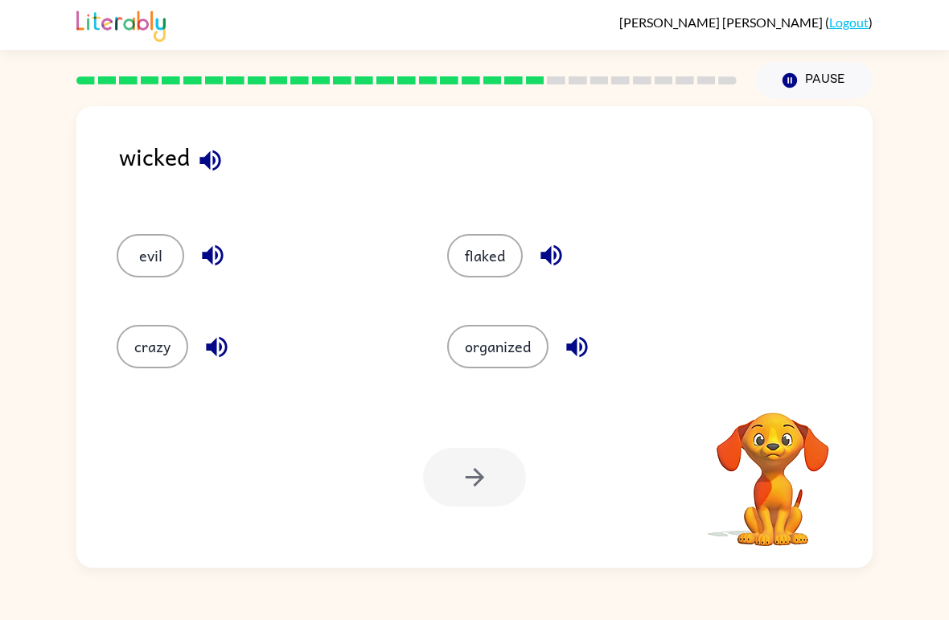
click at [500, 327] on button "organized" at bounding box center [497, 346] width 101 height 43
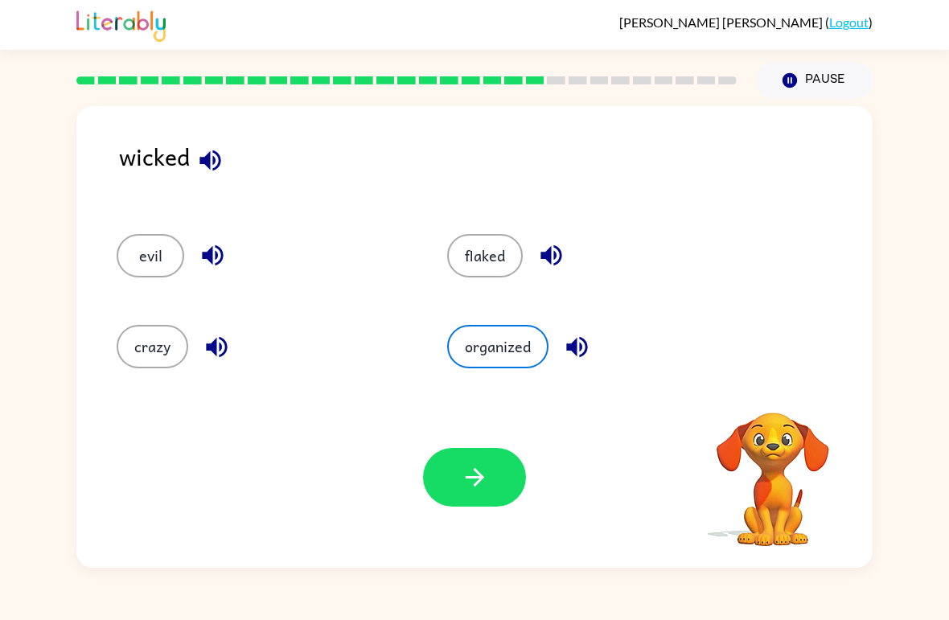
click at [472, 487] on icon "button" at bounding box center [475, 477] width 28 height 28
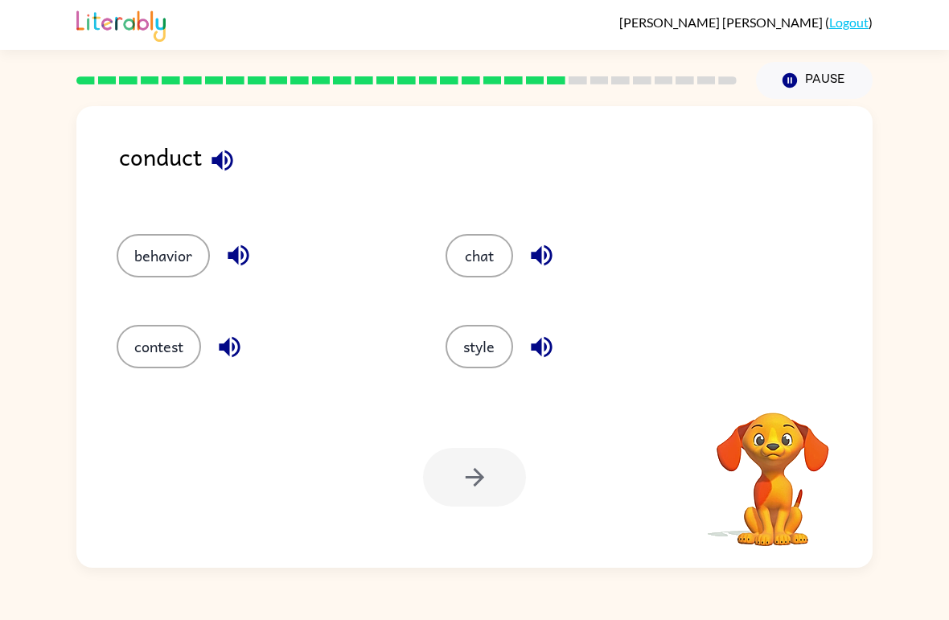
click at [509, 268] on button "chat" at bounding box center [480, 255] width 68 height 43
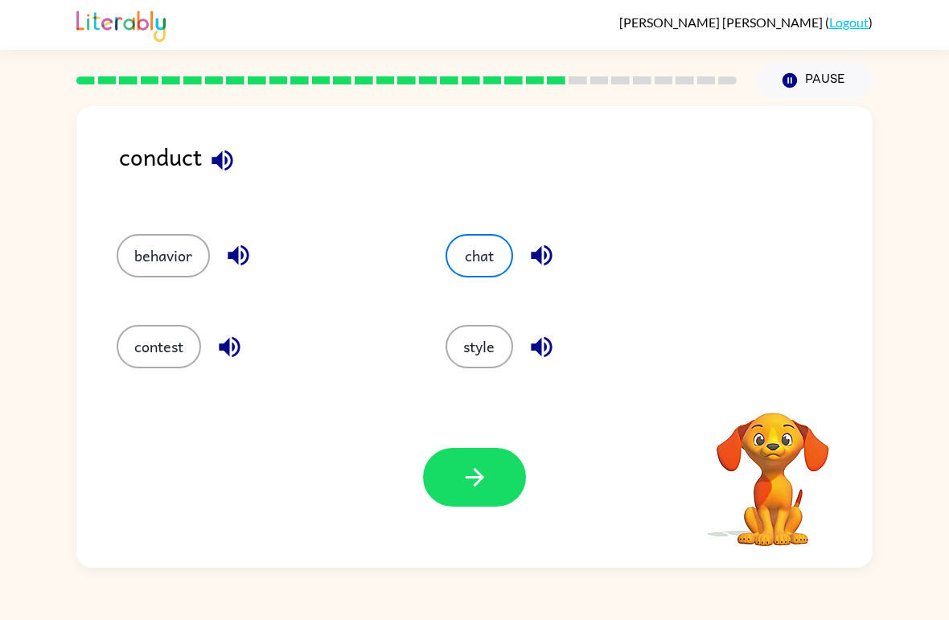
click at [509, 267] on button "chat" at bounding box center [480, 255] width 68 height 43
click at [478, 490] on icon "button" at bounding box center [475, 477] width 28 height 28
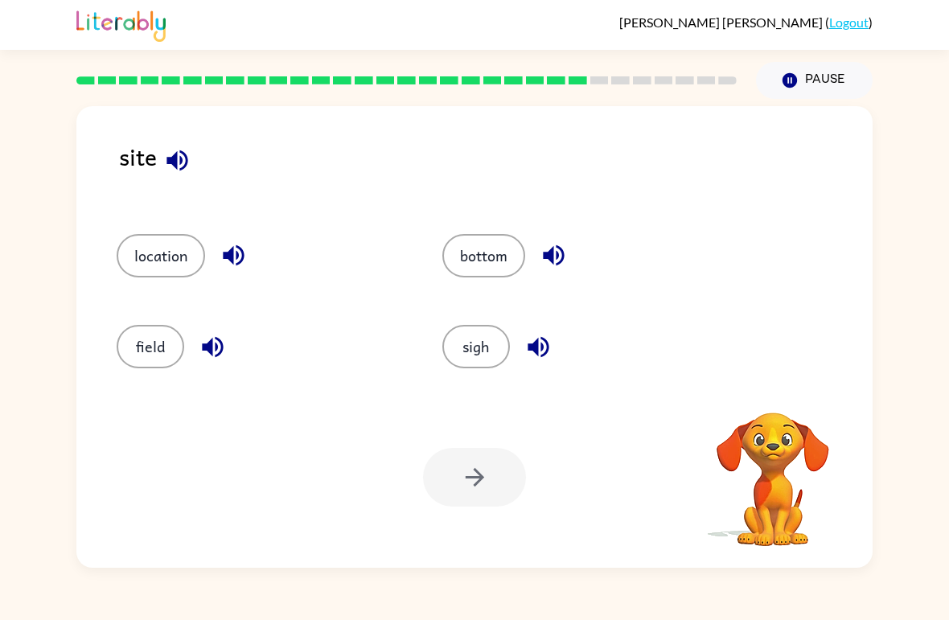
click at [480, 313] on div "sigh" at bounding box center [575, 340] width 326 height 91
click at [480, 312] on div "sigh" at bounding box center [575, 340] width 326 height 91
click at [473, 484] on div at bounding box center [474, 477] width 103 height 59
click at [475, 327] on button "sigh" at bounding box center [477, 346] width 68 height 43
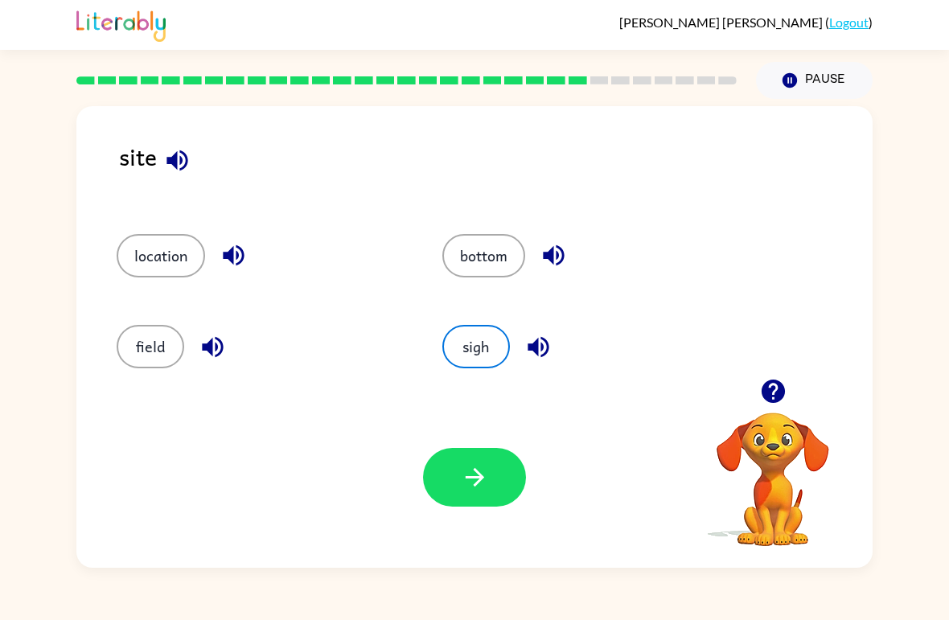
click at [465, 369] on button "sigh" at bounding box center [477, 346] width 68 height 43
click at [481, 526] on div "Your browser must support playing .mp4 files to use Literably. Please try using…" at bounding box center [474, 477] width 797 height 181
click at [467, 480] on icon "button" at bounding box center [475, 477] width 28 height 28
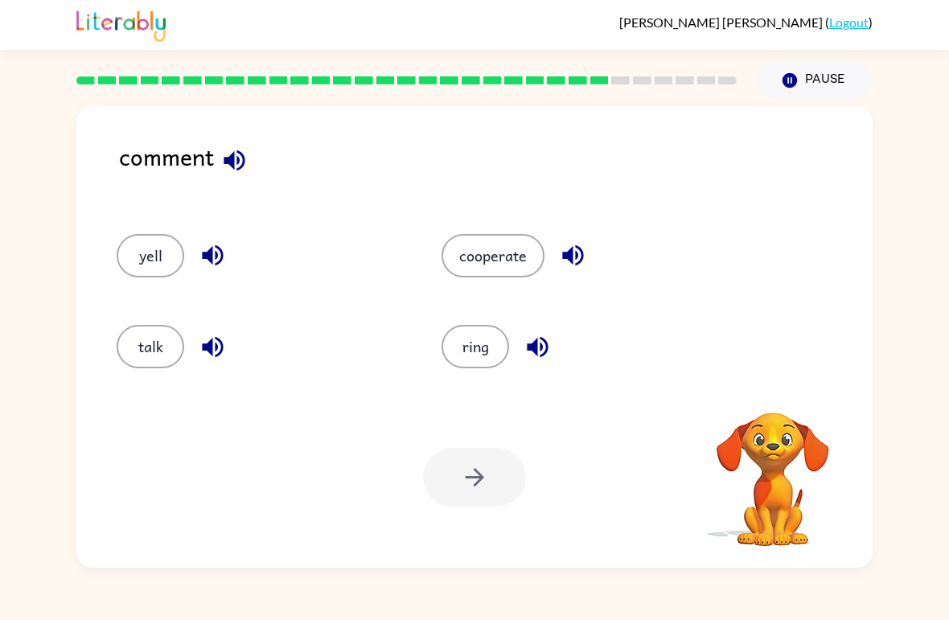
click at [476, 270] on button "cooperate" at bounding box center [493, 255] width 103 height 43
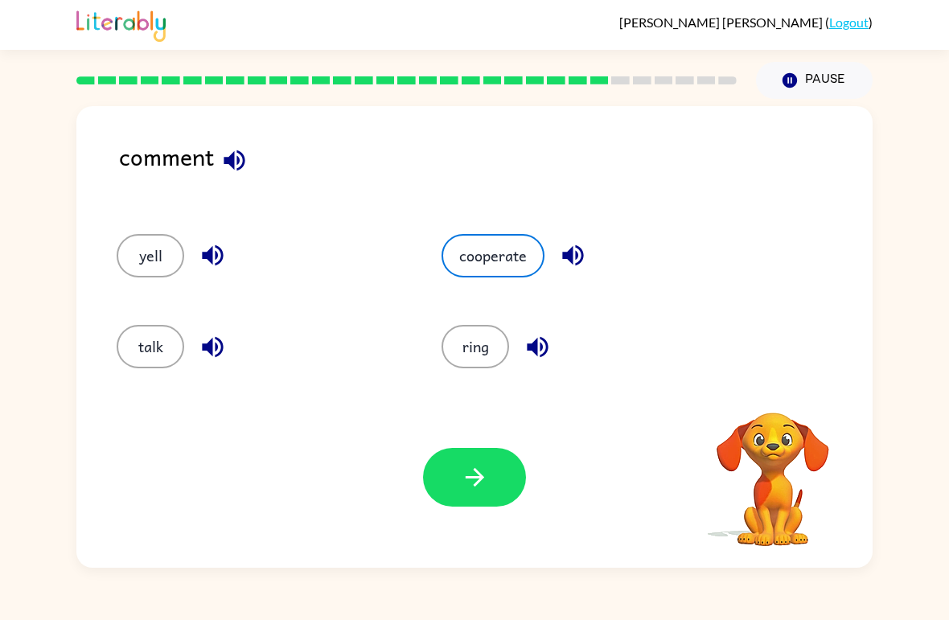
click at [478, 483] on icon "button" at bounding box center [474, 477] width 19 height 19
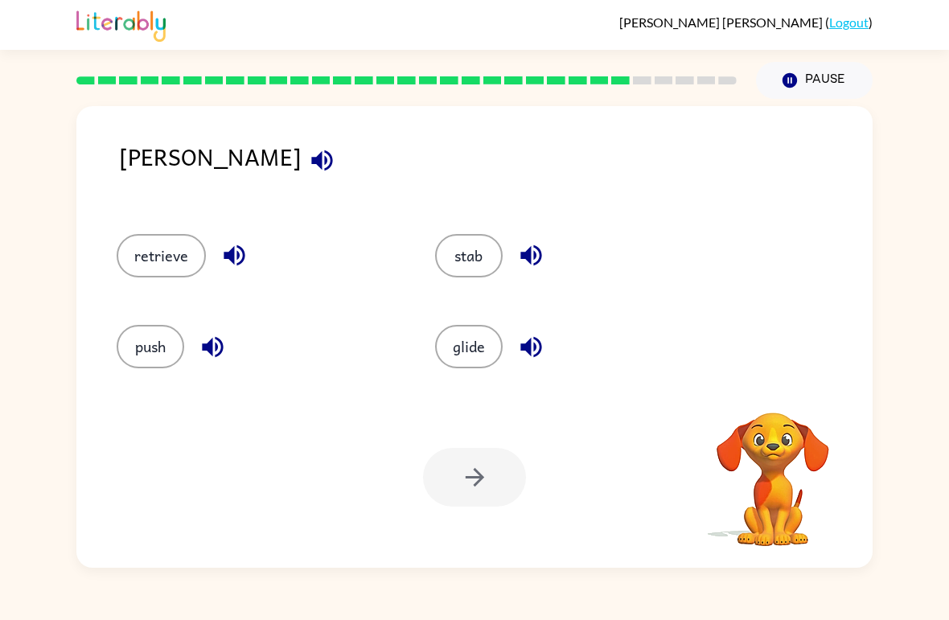
click at [180, 345] on button "push" at bounding box center [151, 346] width 68 height 43
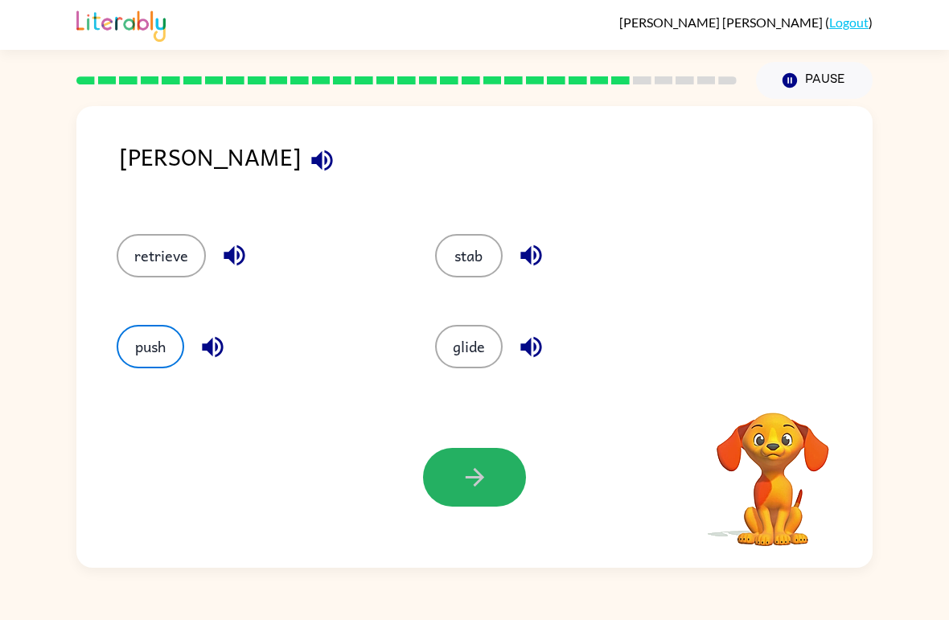
click at [471, 505] on button "button" at bounding box center [474, 477] width 103 height 59
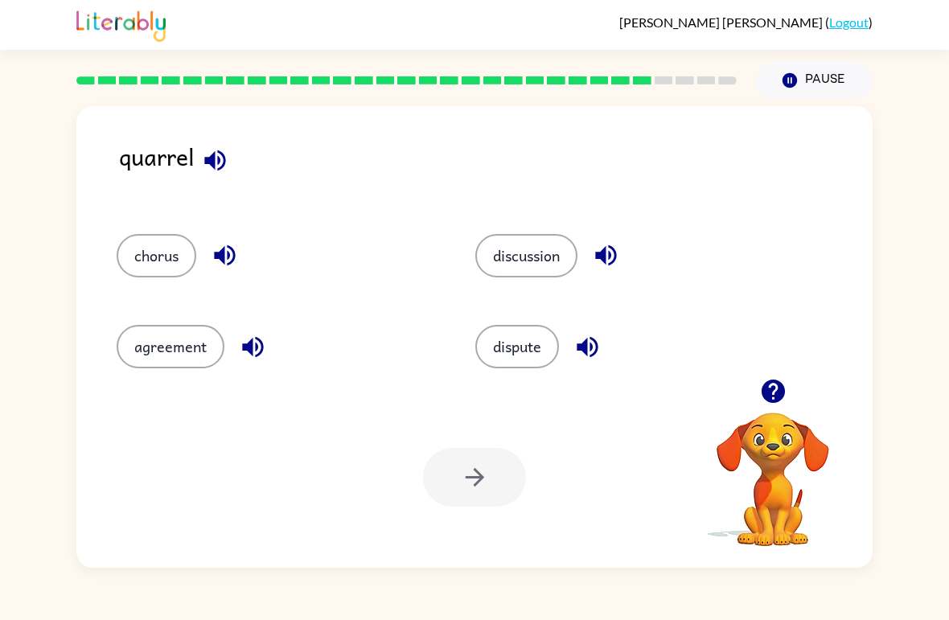
click at [535, 340] on button "dispute" at bounding box center [518, 346] width 84 height 43
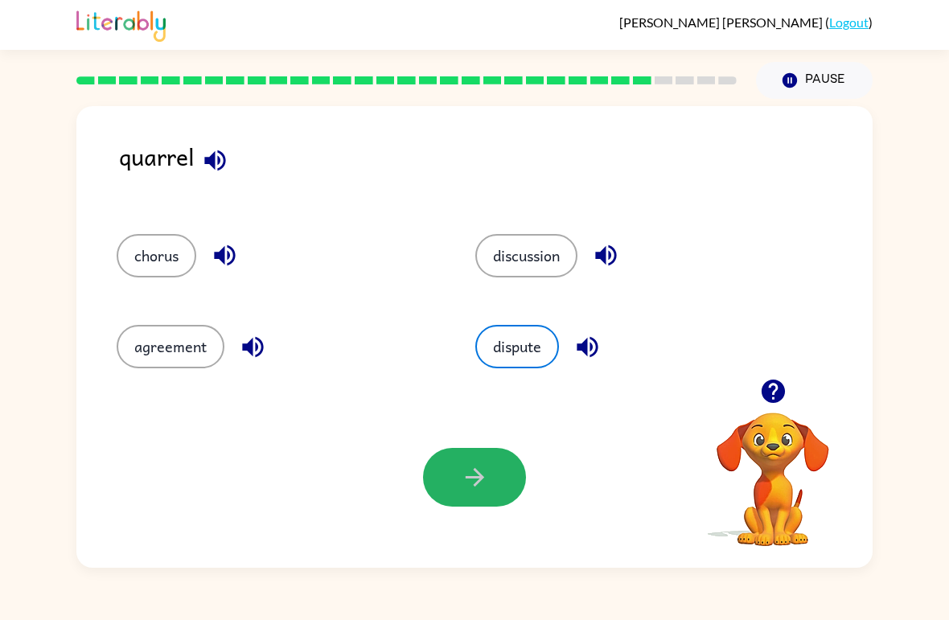
click at [462, 475] on icon "button" at bounding box center [475, 477] width 28 height 28
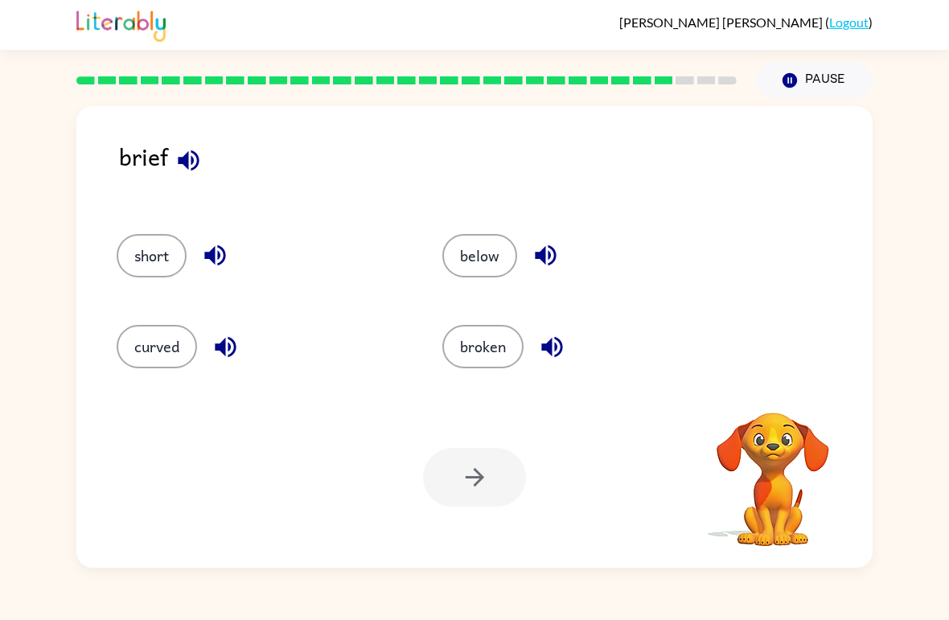
click at [476, 369] on button "broken" at bounding box center [483, 346] width 81 height 43
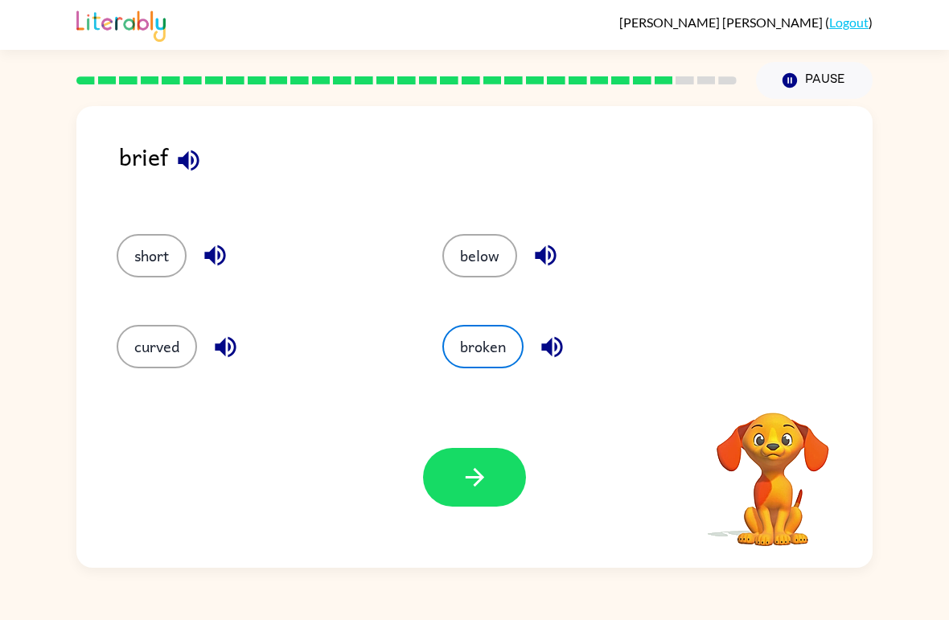
click at [463, 451] on button "button" at bounding box center [474, 477] width 103 height 59
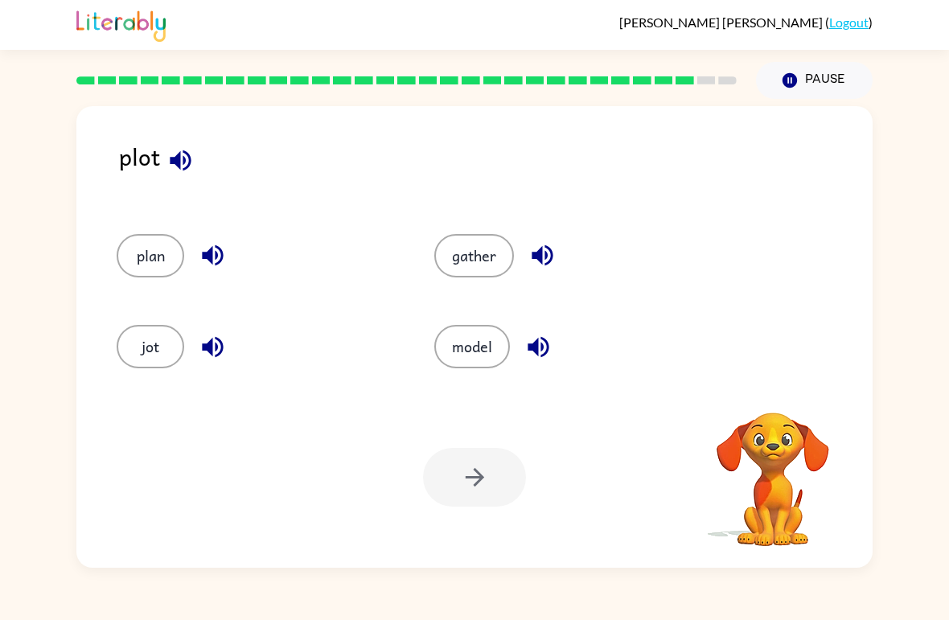
click at [468, 268] on button "gather" at bounding box center [475, 255] width 80 height 43
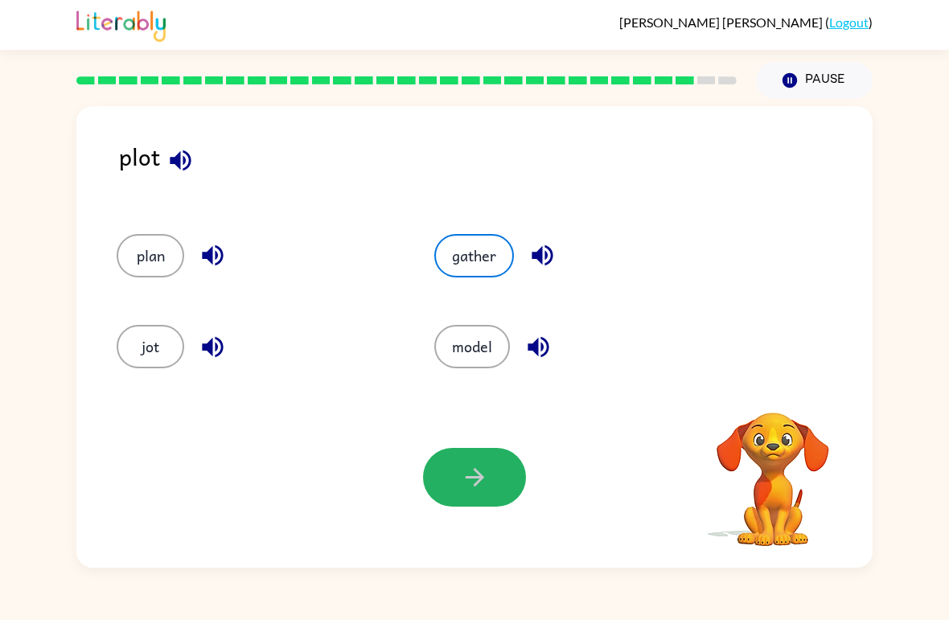
click at [465, 459] on button "button" at bounding box center [474, 477] width 103 height 59
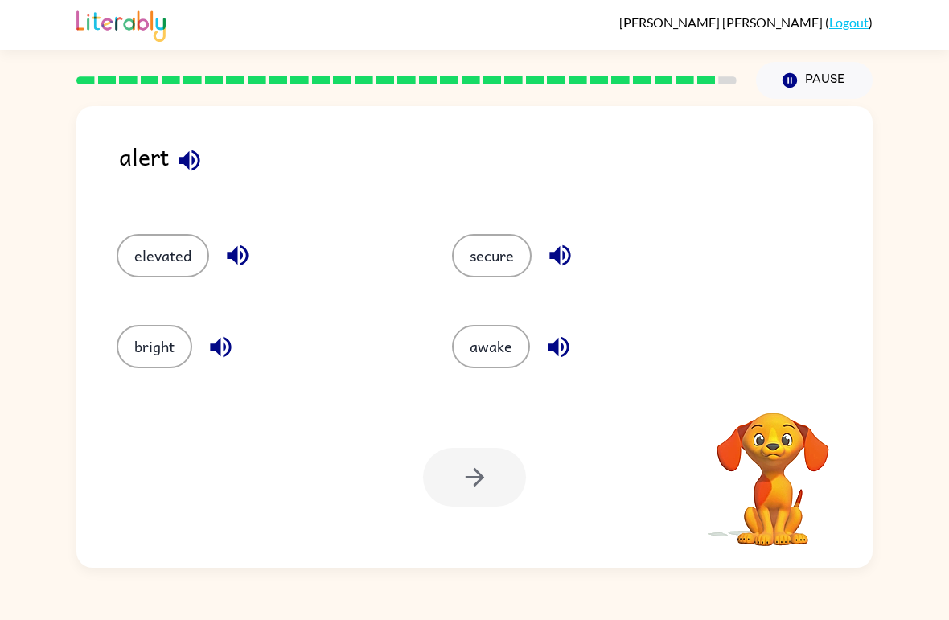
click at [488, 477] on div at bounding box center [474, 477] width 103 height 59
click at [508, 350] on button "awake" at bounding box center [491, 346] width 78 height 43
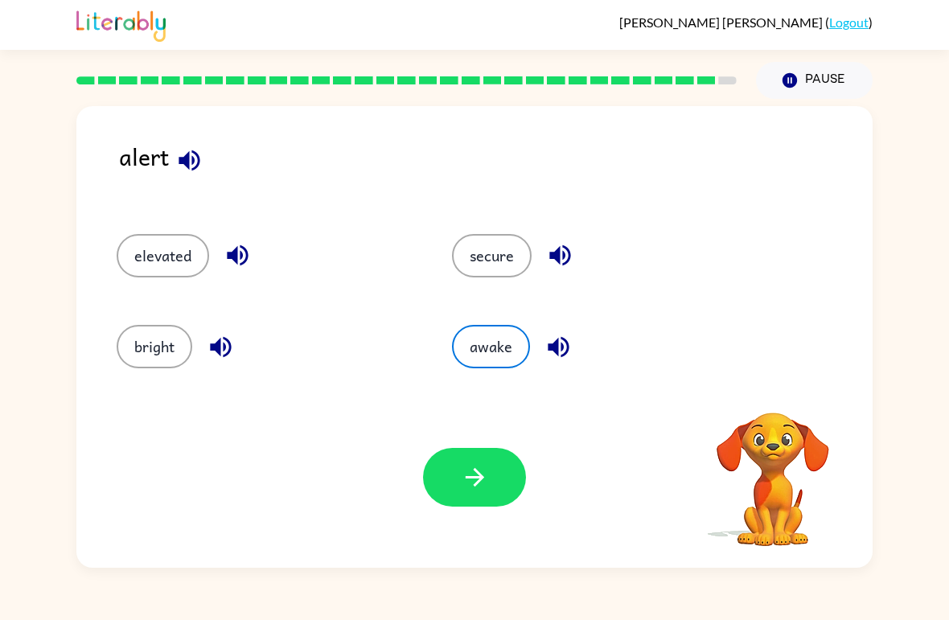
click at [478, 494] on button "button" at bounding box center [474, 477] width 103 height 59
